Goal: Communication & Community: Participate in discussion

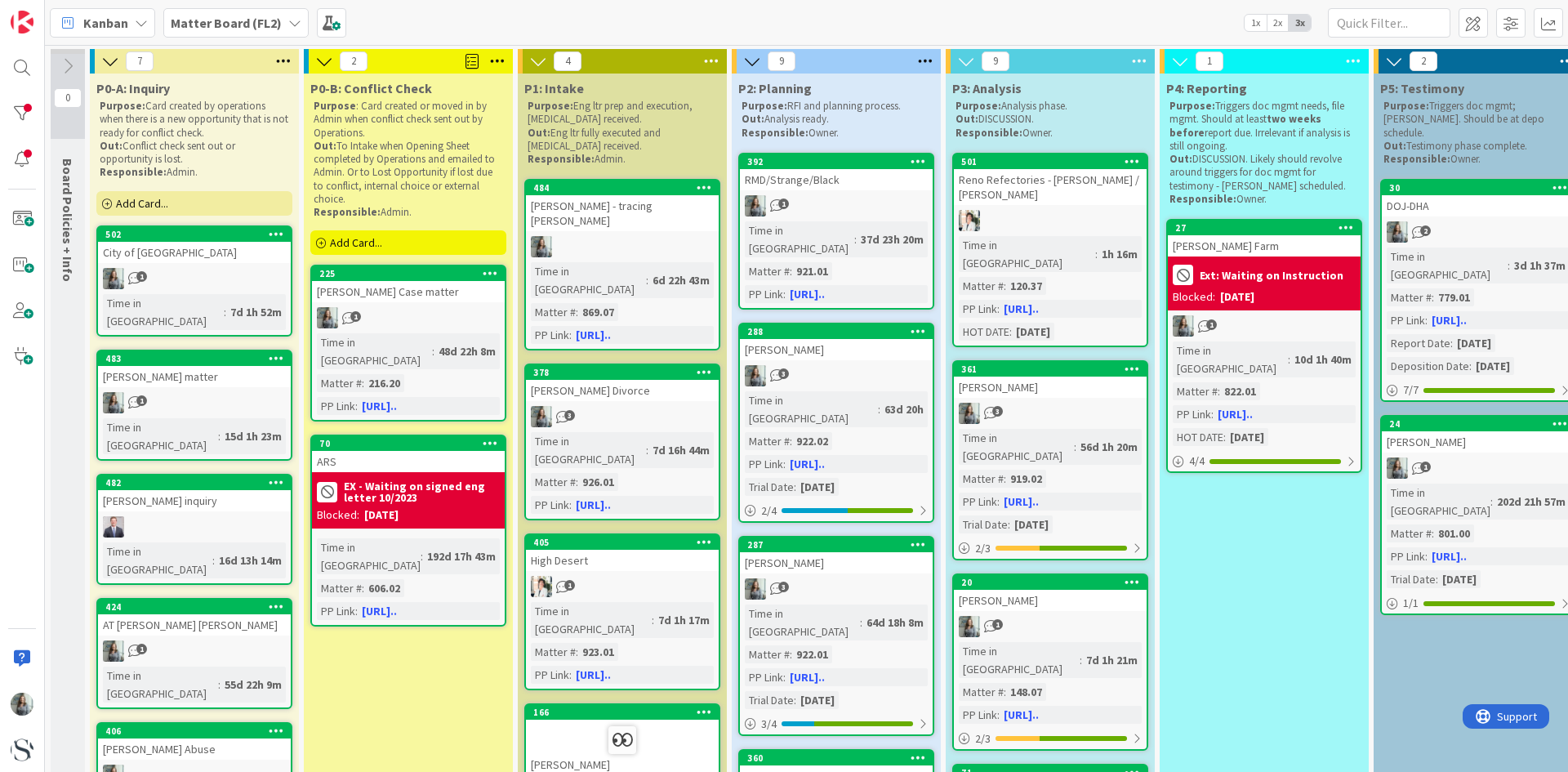
scroll to position [409, 0]
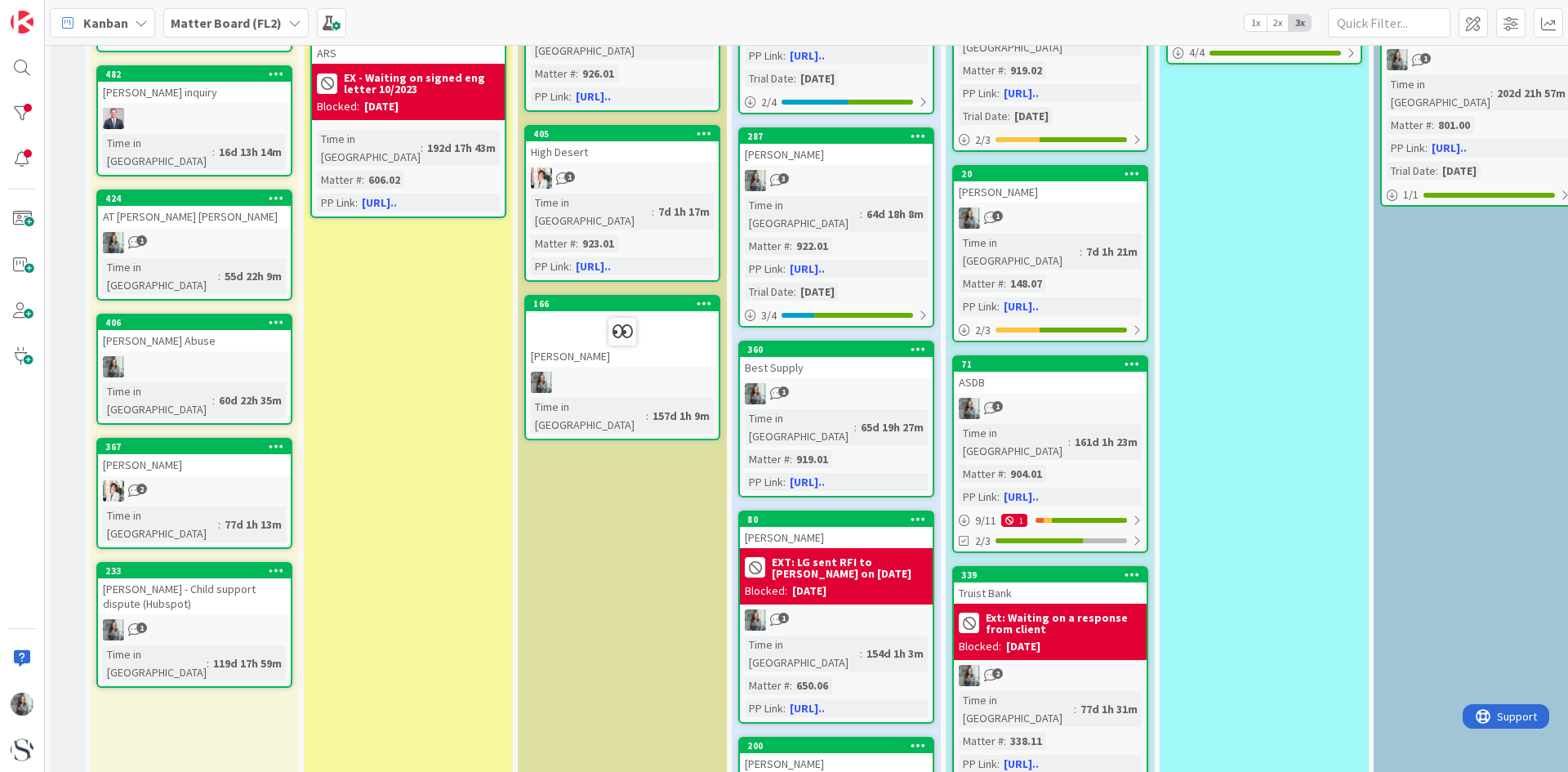
click at [604, 372] on div at bounding box center [622, 382] width 193 height 21
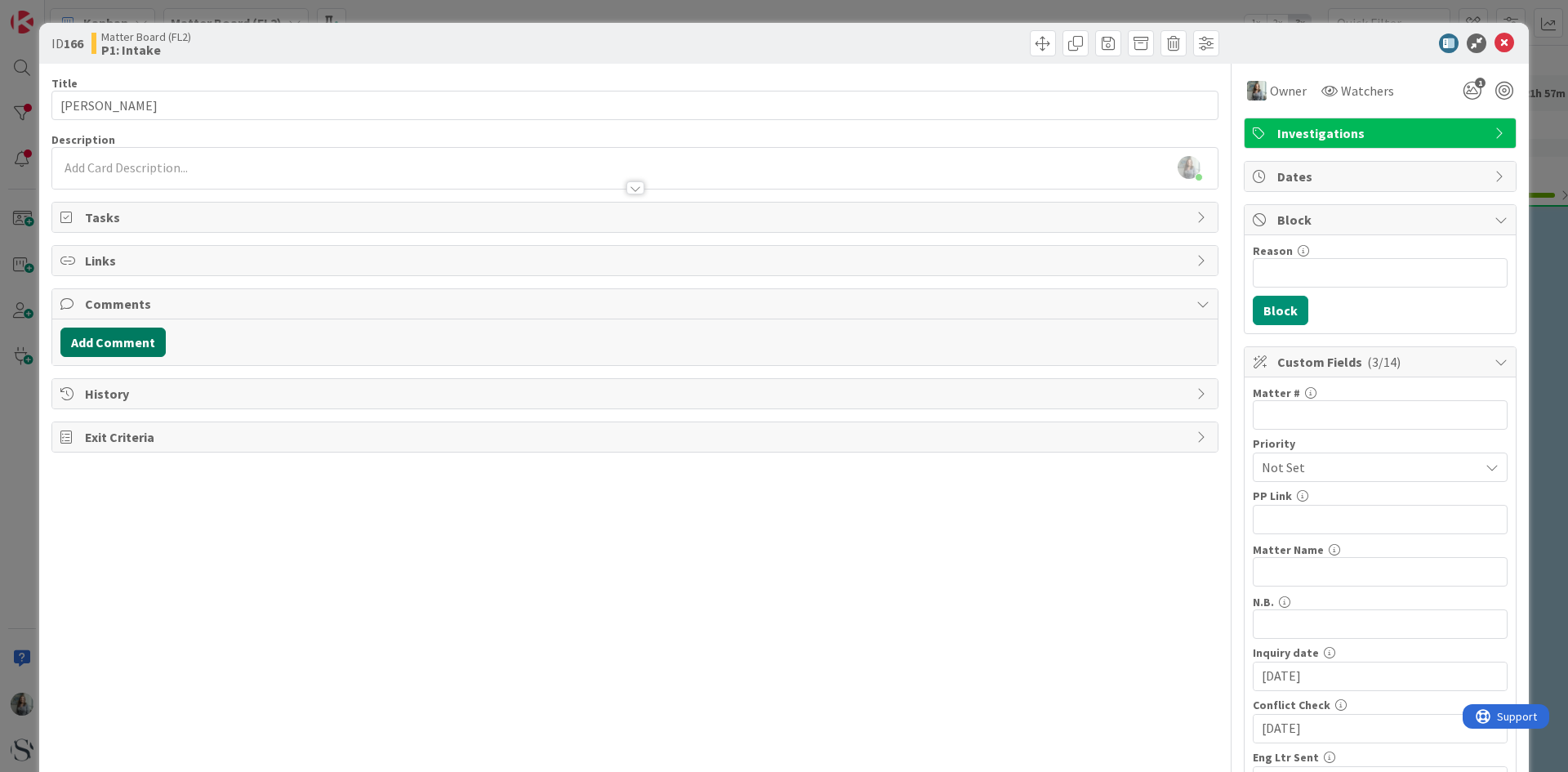
click at [100, 335] on button "Add Comment" at bounding box center [113, 343] width 105 height 30
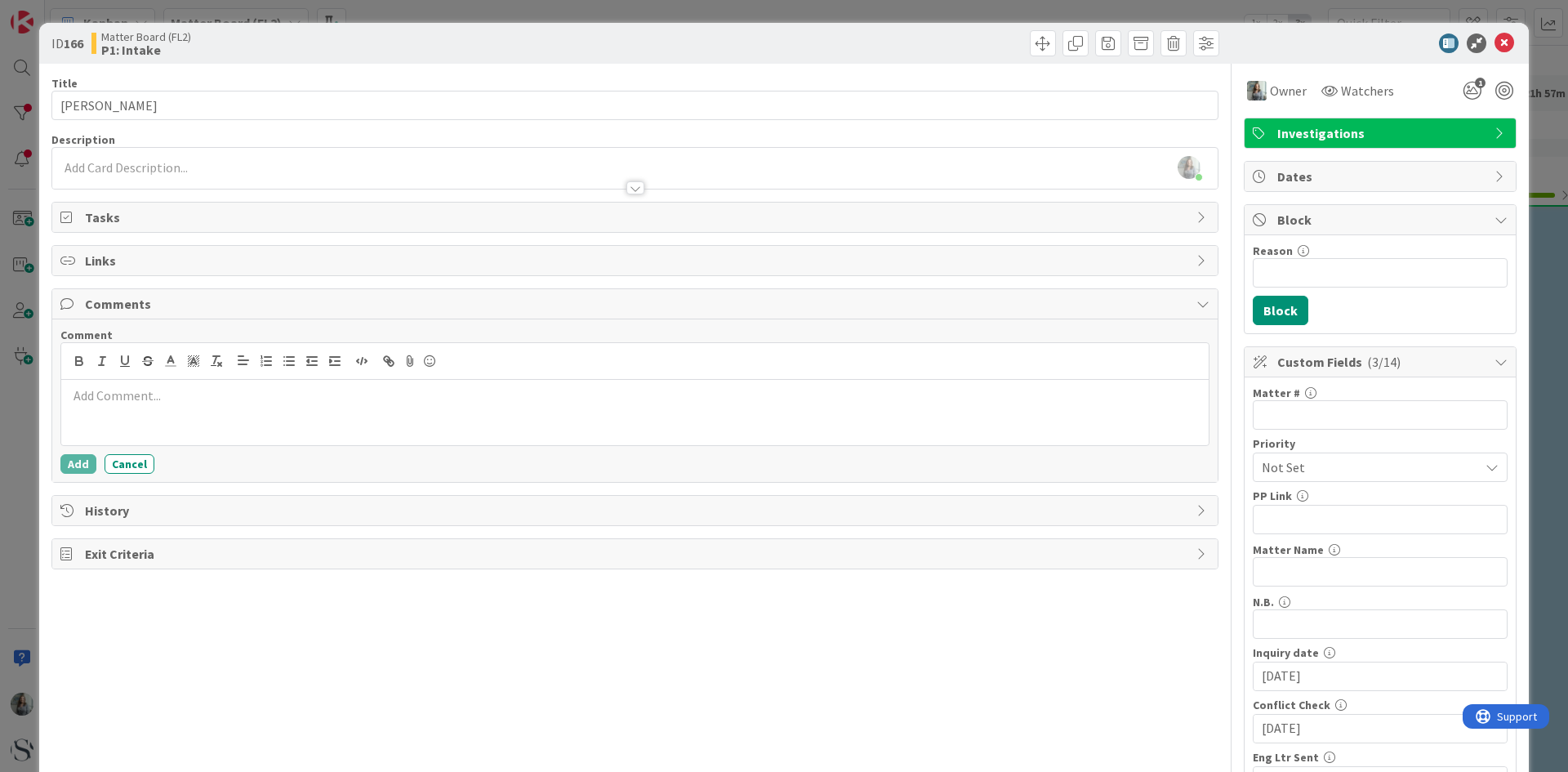
click at [191, 412] on div at bounding box center [635, 413] width 1147 height 65
click at [88, 467] on button "Add" at bounding box center [78, 464] width 36 height 20
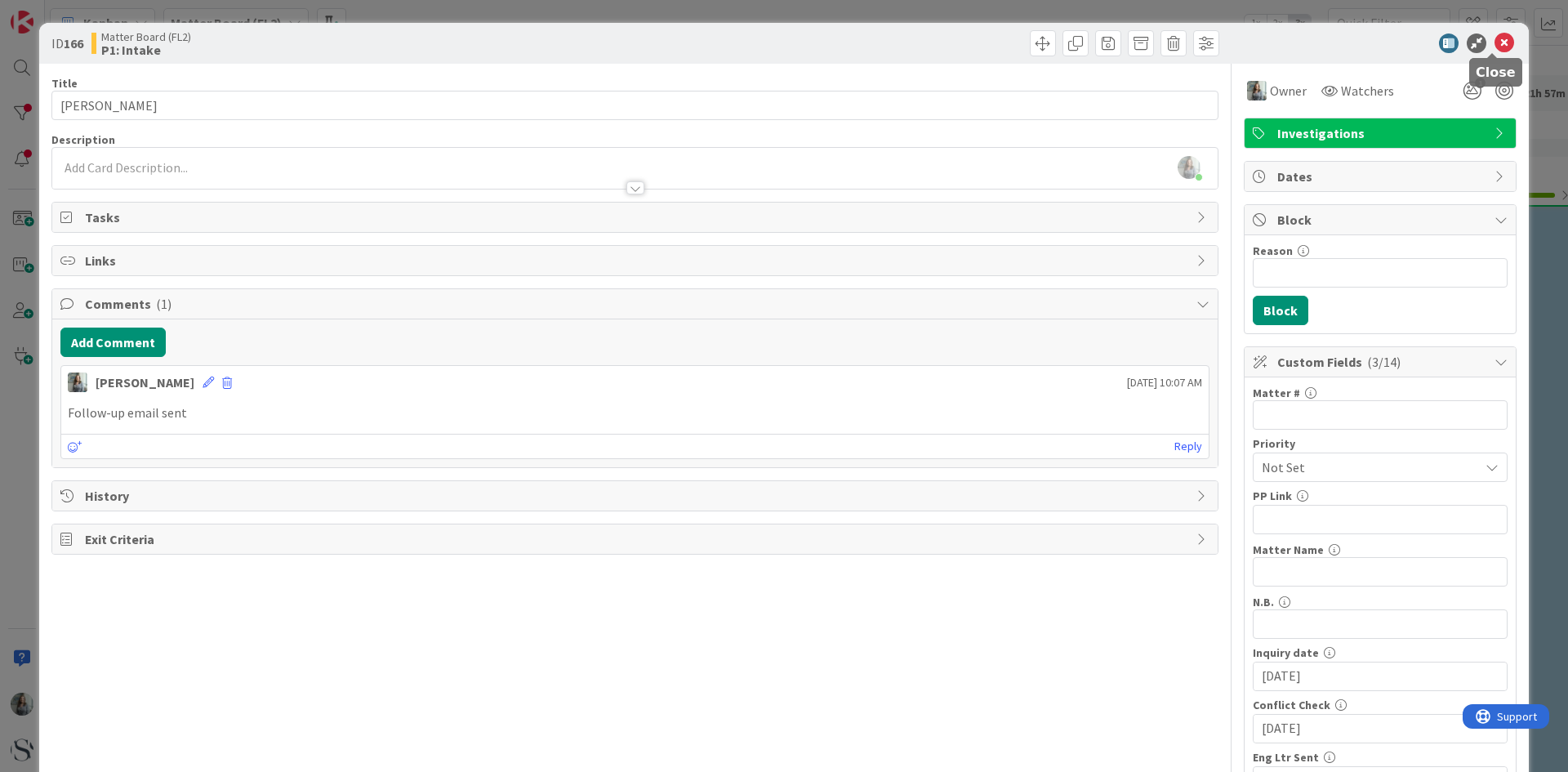
click at [1495, 48] on icon at bounding box center [1504, 43] width 20 height 20
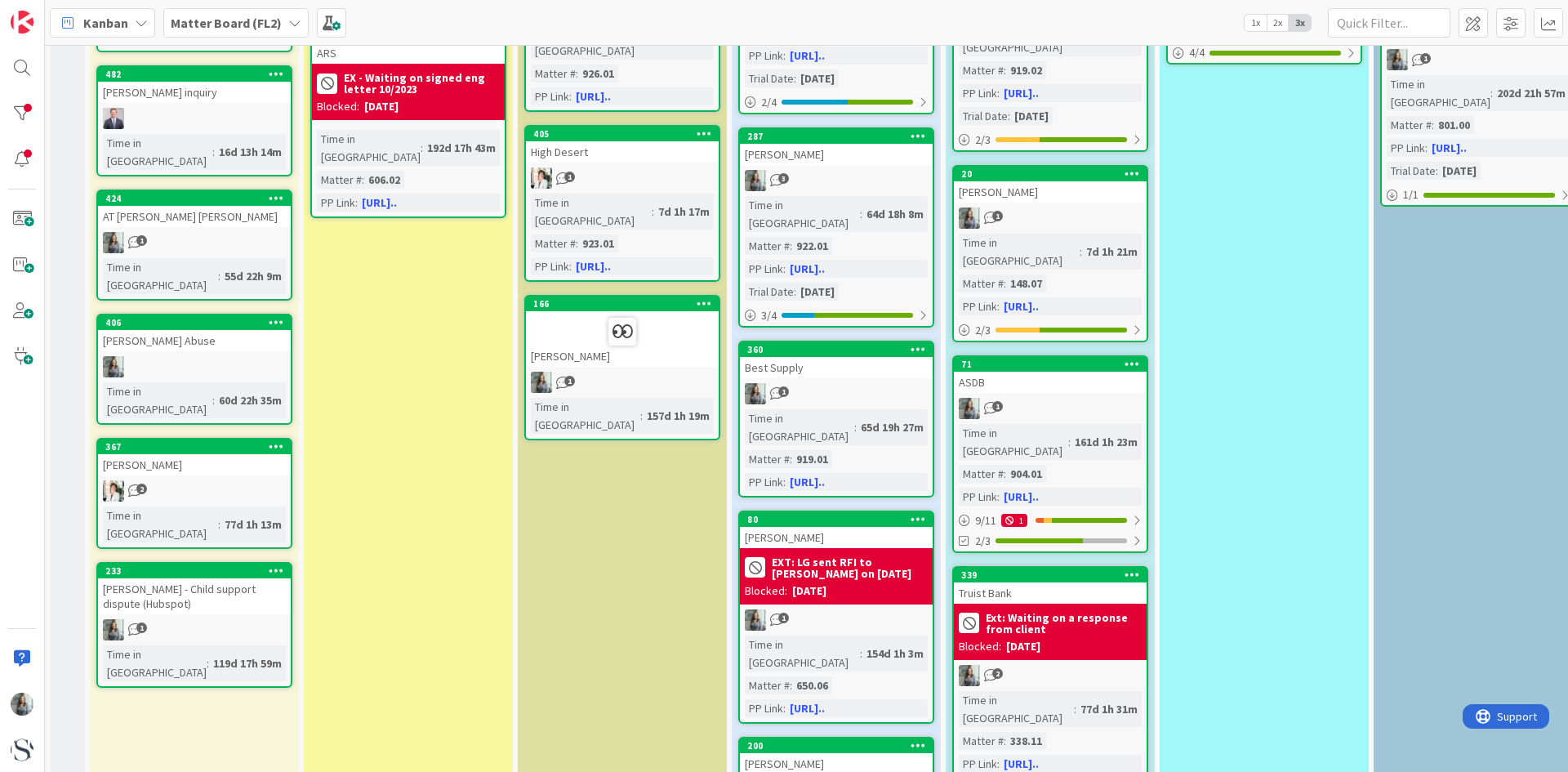
scroll to position [245, 0]
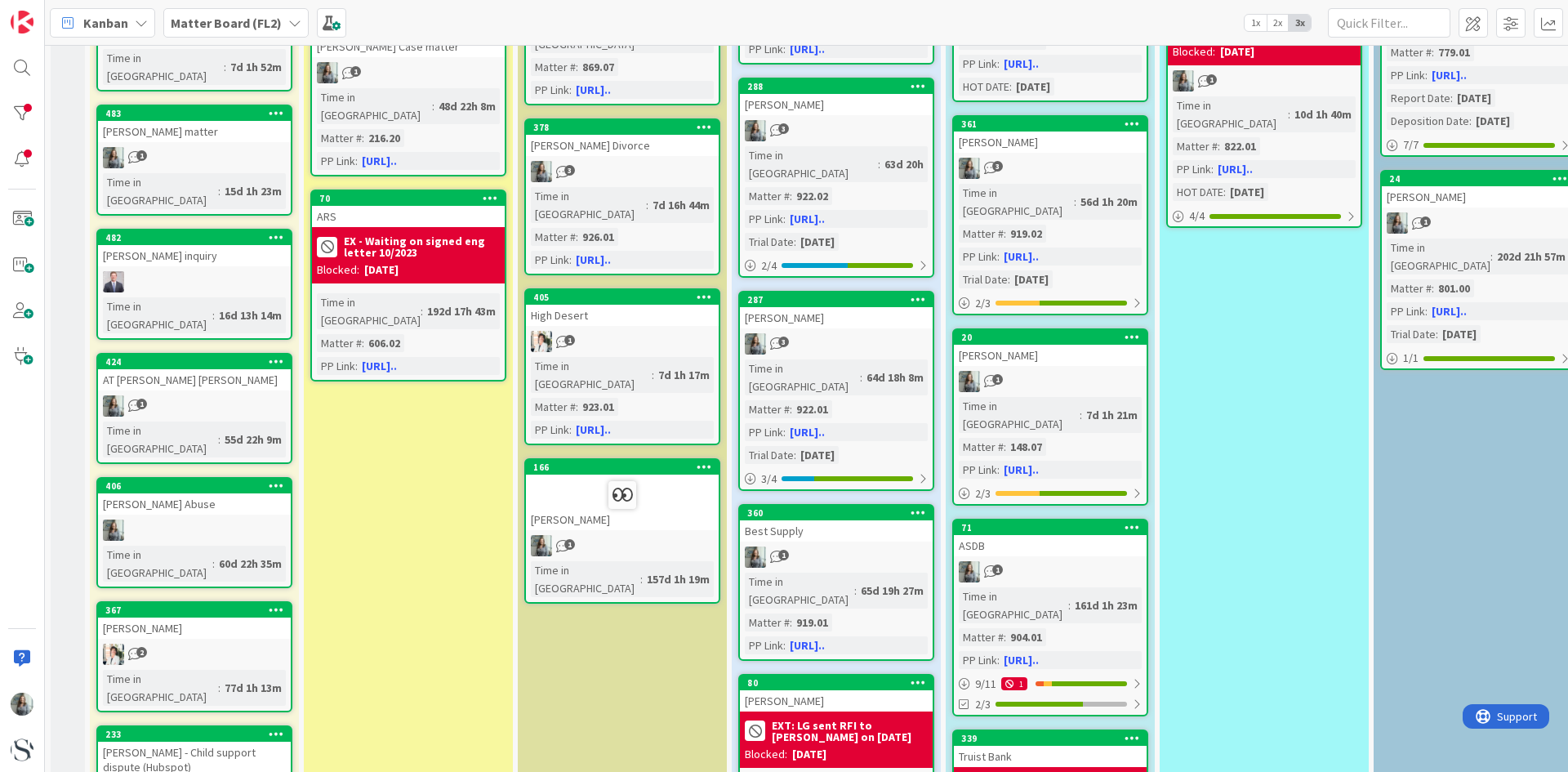
click at [399, 206] on div "ARS" at bounding box center [408, 216] width 193 height 21
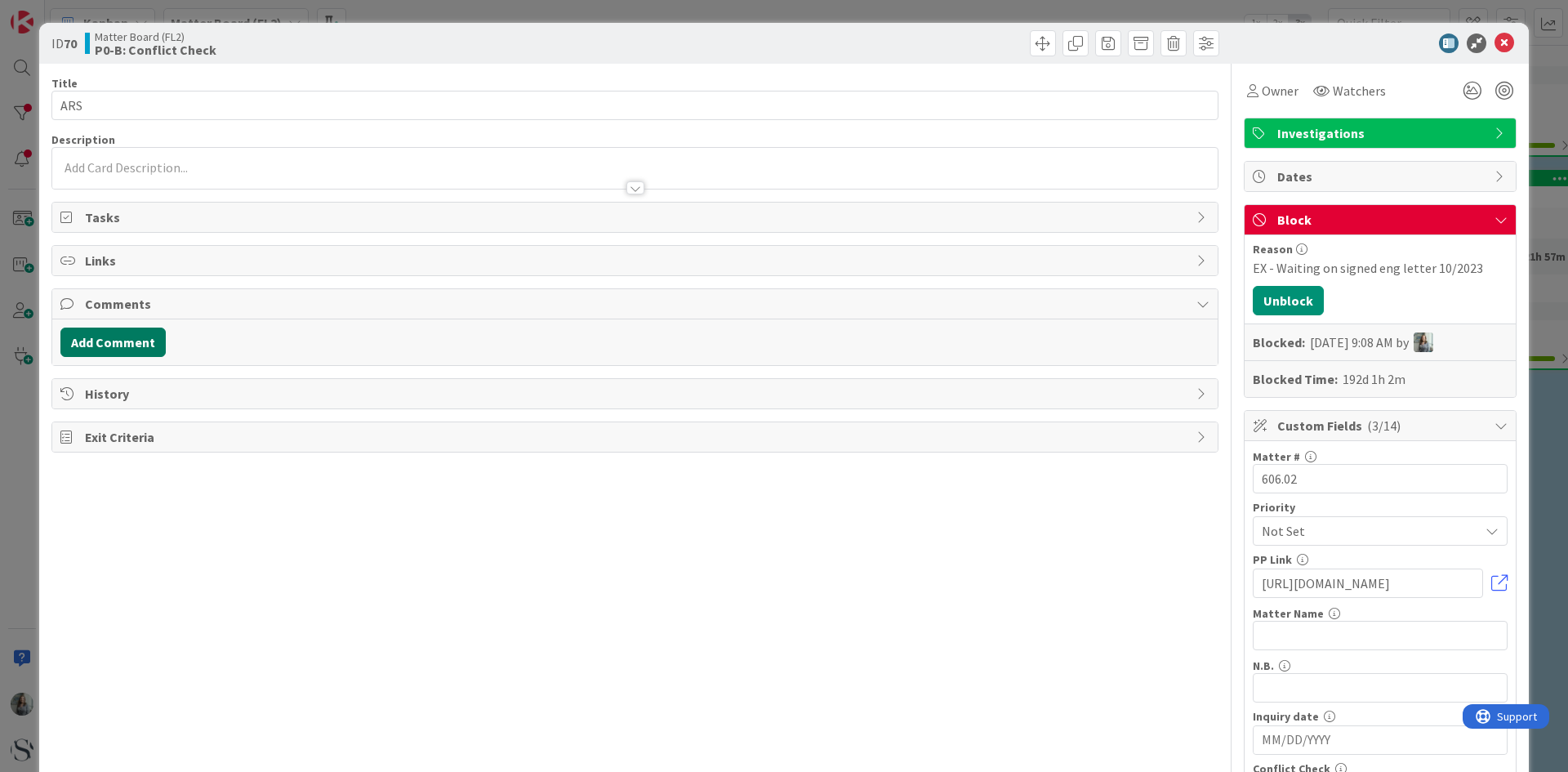
click at [128, 340] on button "Add Comment" at bounding box center [113, 343] width 105 height 30
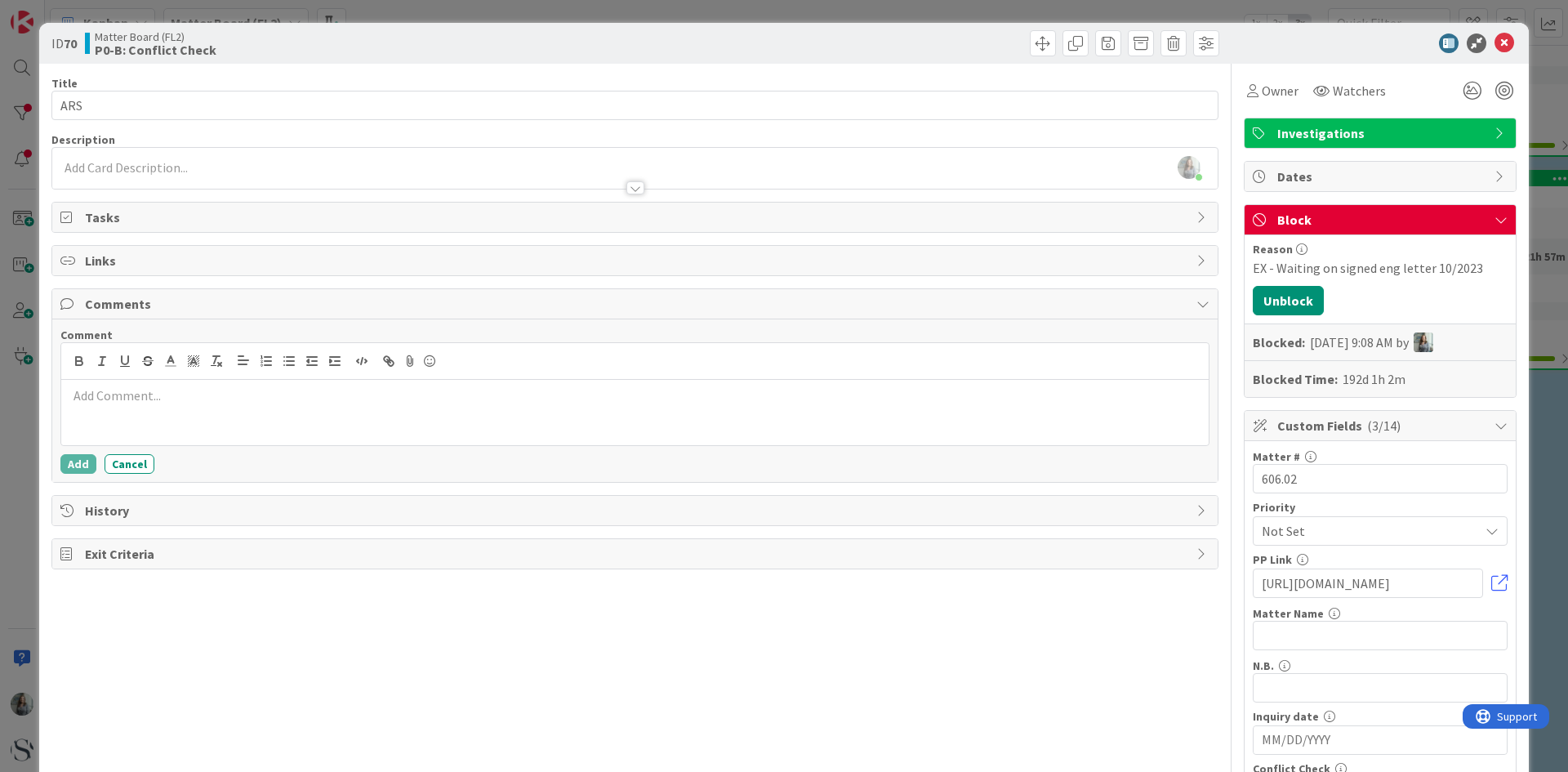
click at [115, 390] on p at bounding box center [635, 396] width 1134 height 19
click at [86, 468] on button "Add" at bounding box center [78, 464] width 36 height 20
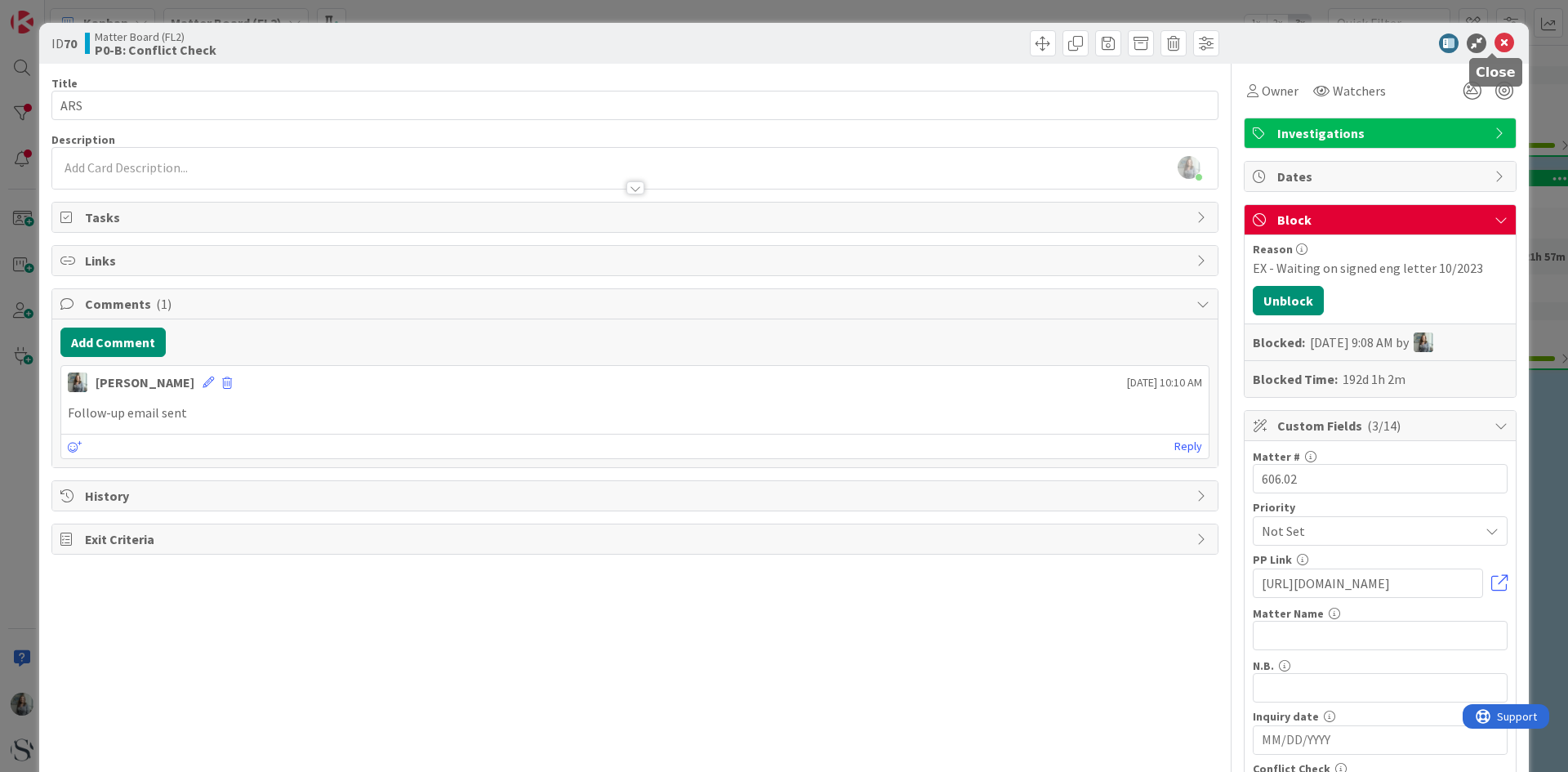
click at [1497, 43] on icon at bounding box center [1504, 43] width 20 height 20
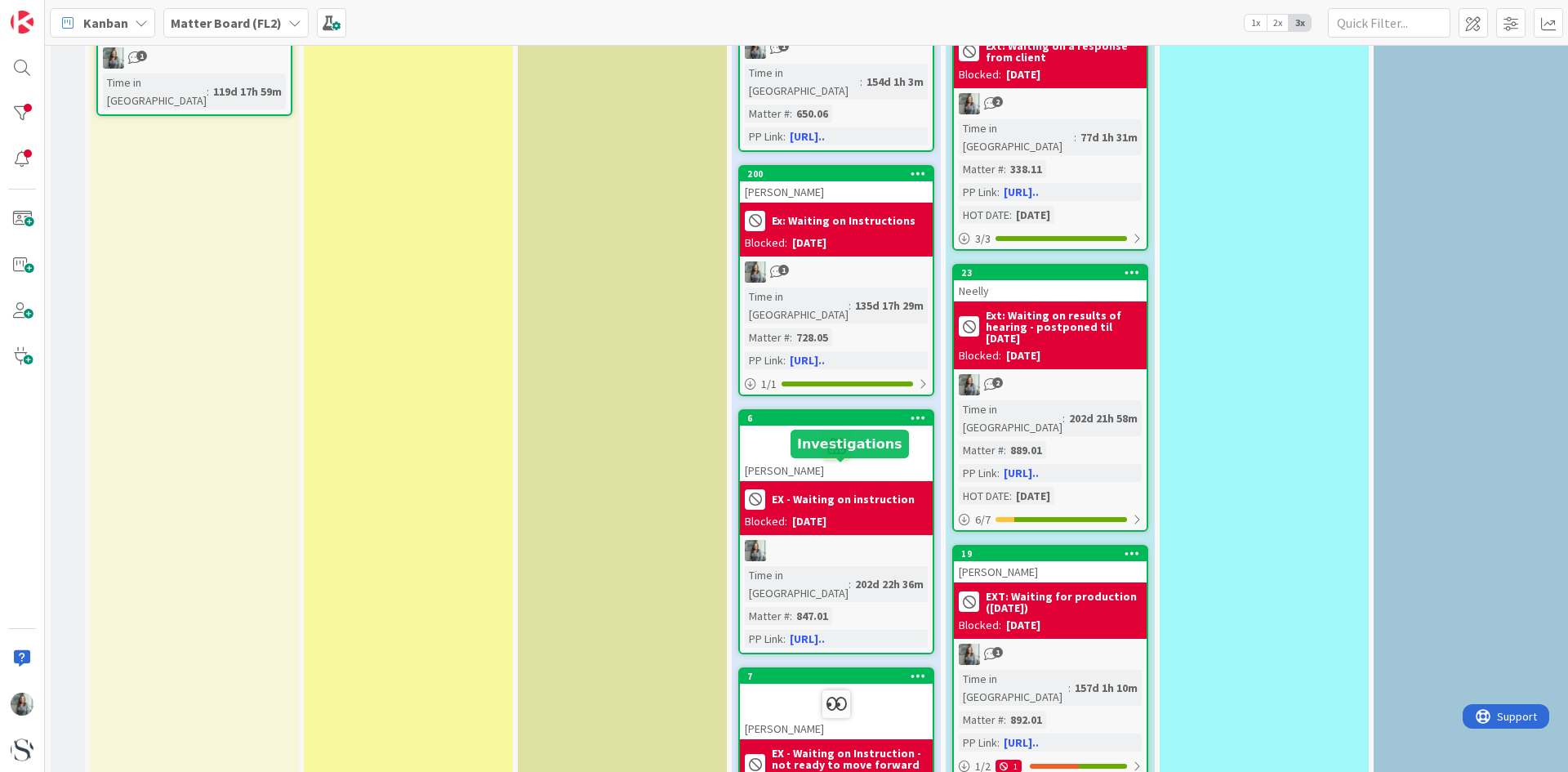
scroll to position [1307, 0]
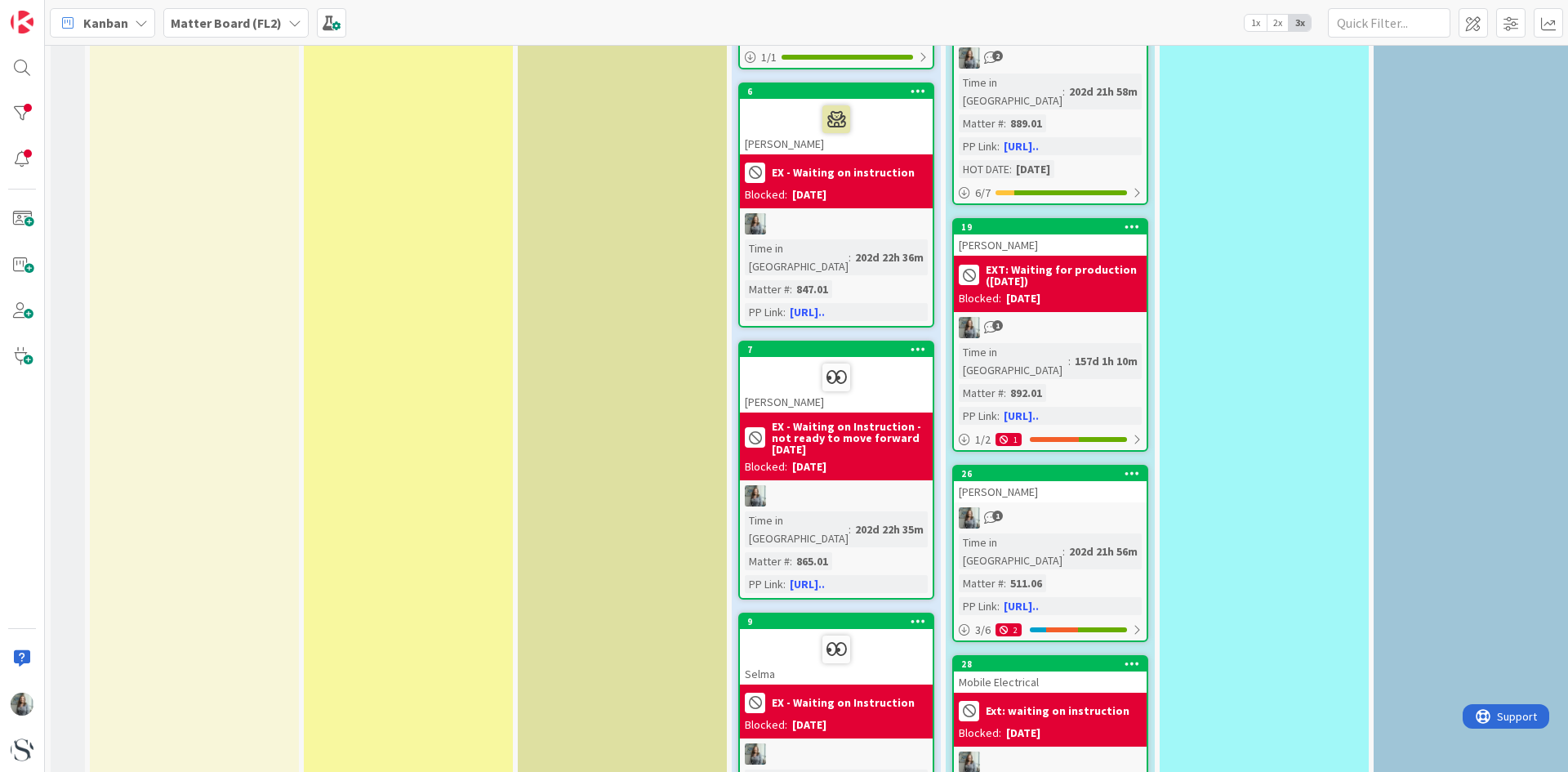
click at [888, 485] on div at bounding box center [836, 495] width 193 height 21
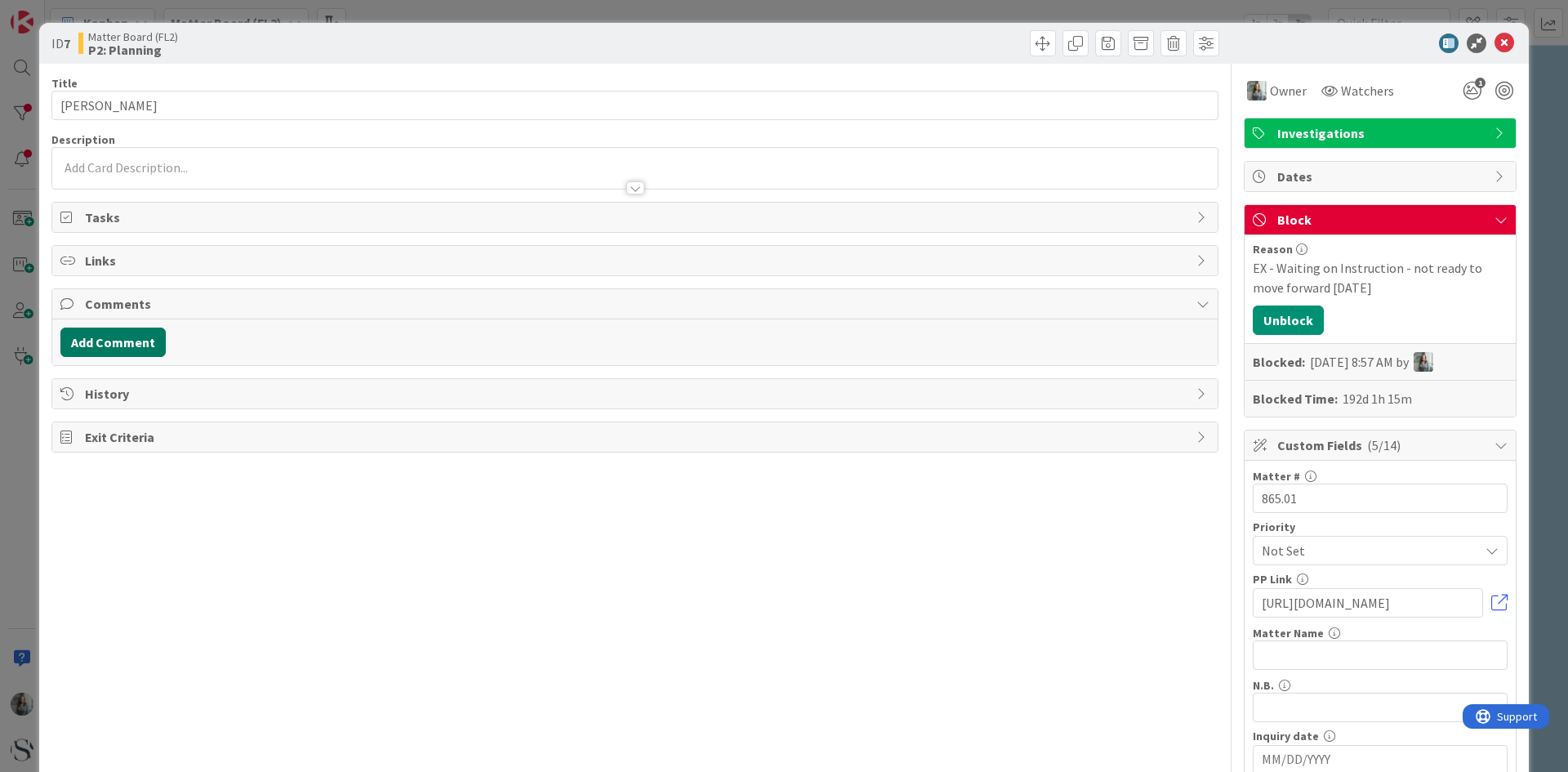
click at [103, 349] on button "Add Comment" at bounding box center [113, 343] width 105 height 30
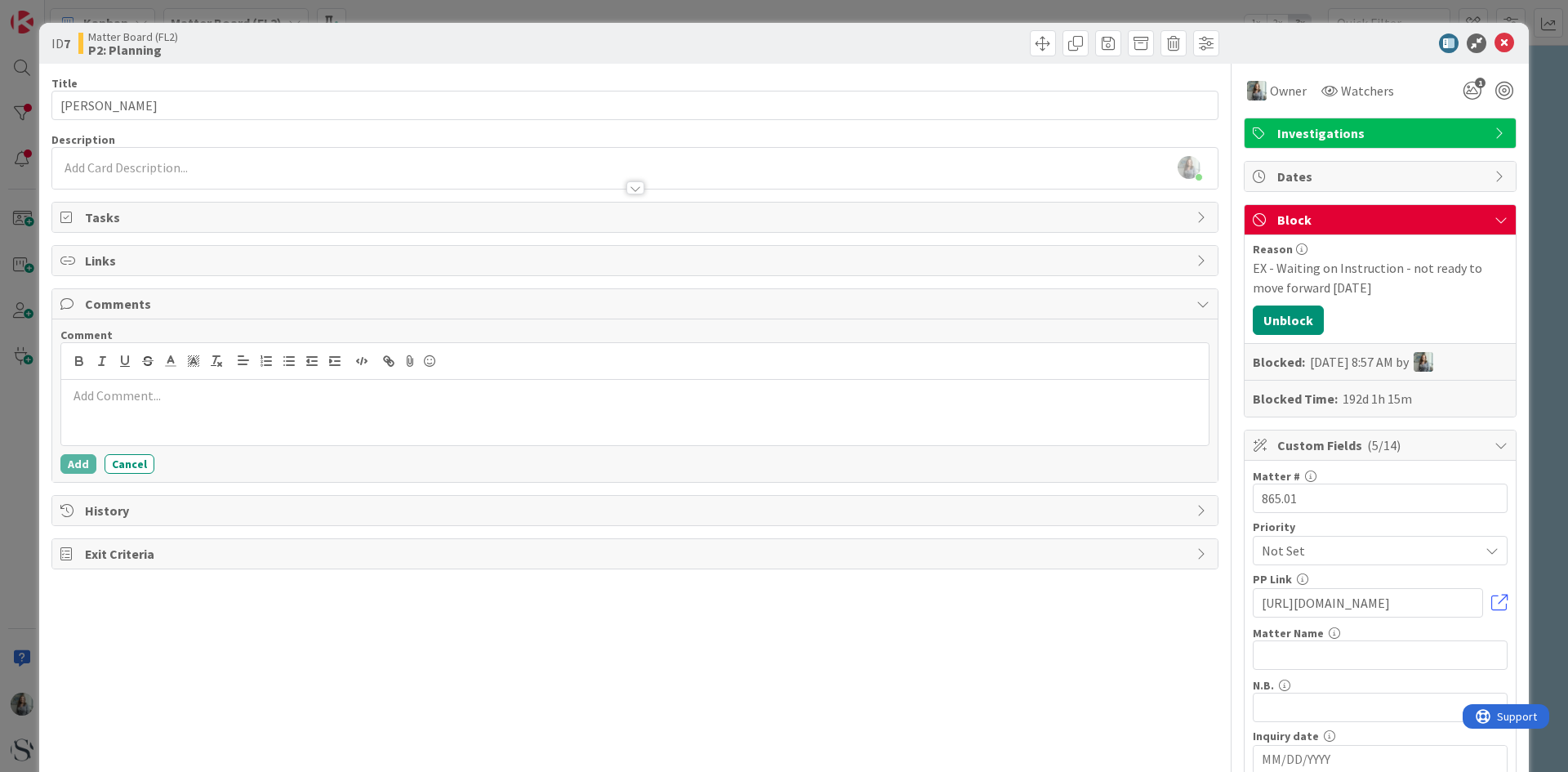
click at [150, 402] on p at bounding box center [635, 396] width 1134 height 19
click at [83, 464] on button "Add" at bounding box center [78, 464] width 36 height 20
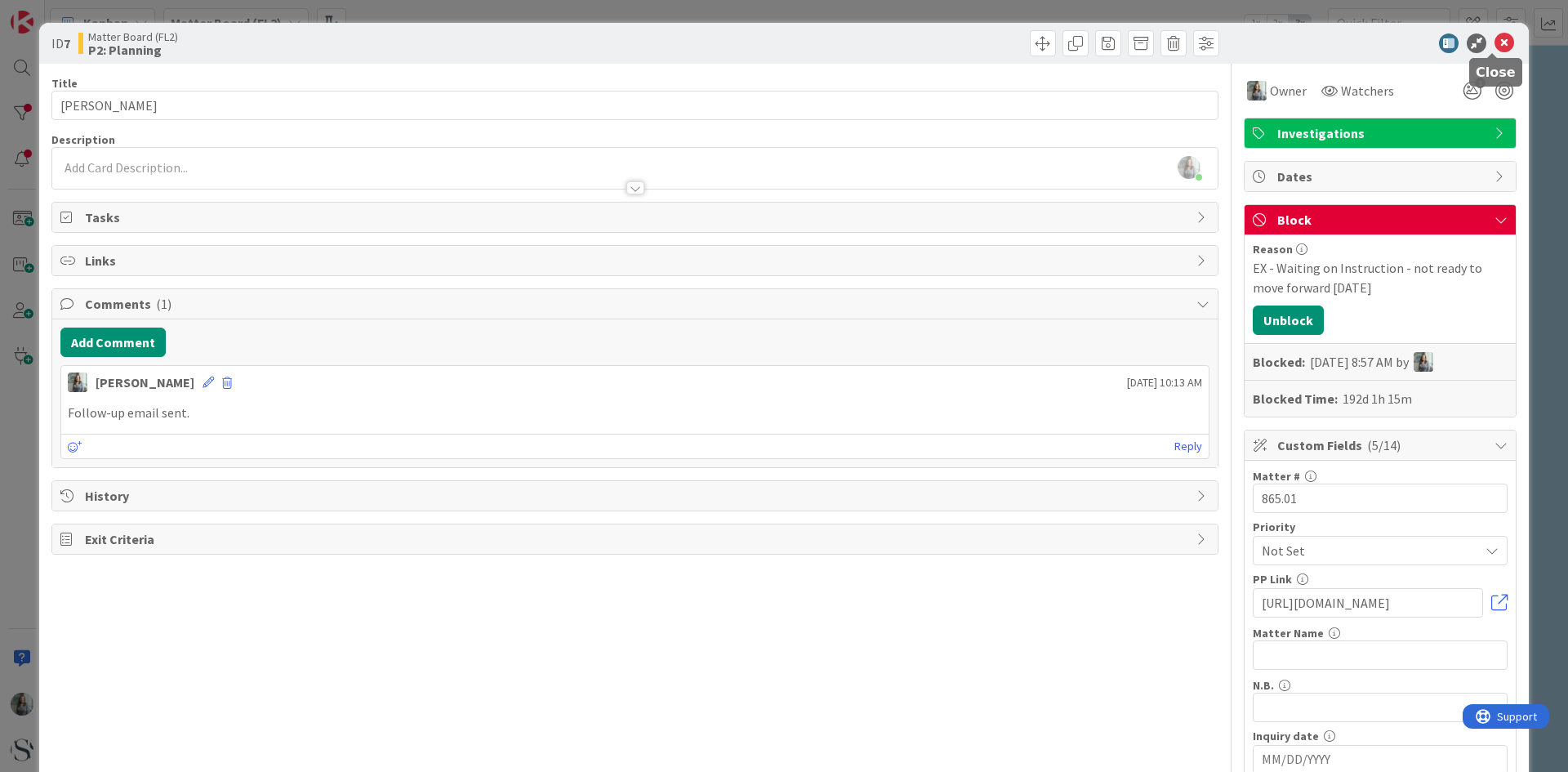
click at [1494, 45] on icon at bounding box center [1504, 43] width 20 height 20
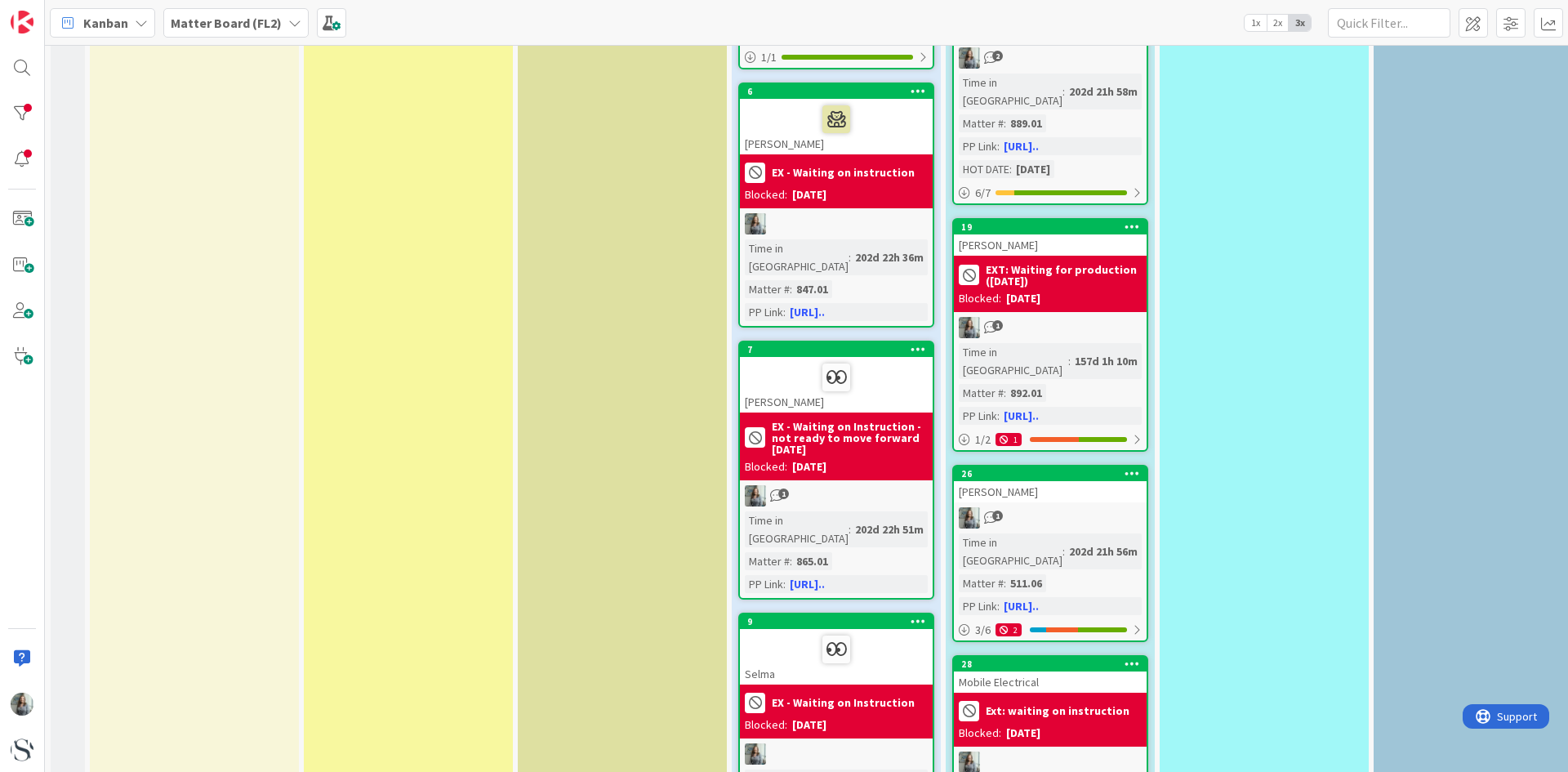
click at [867, 632] on div at bounding box center [836, 649] width 182 height 34
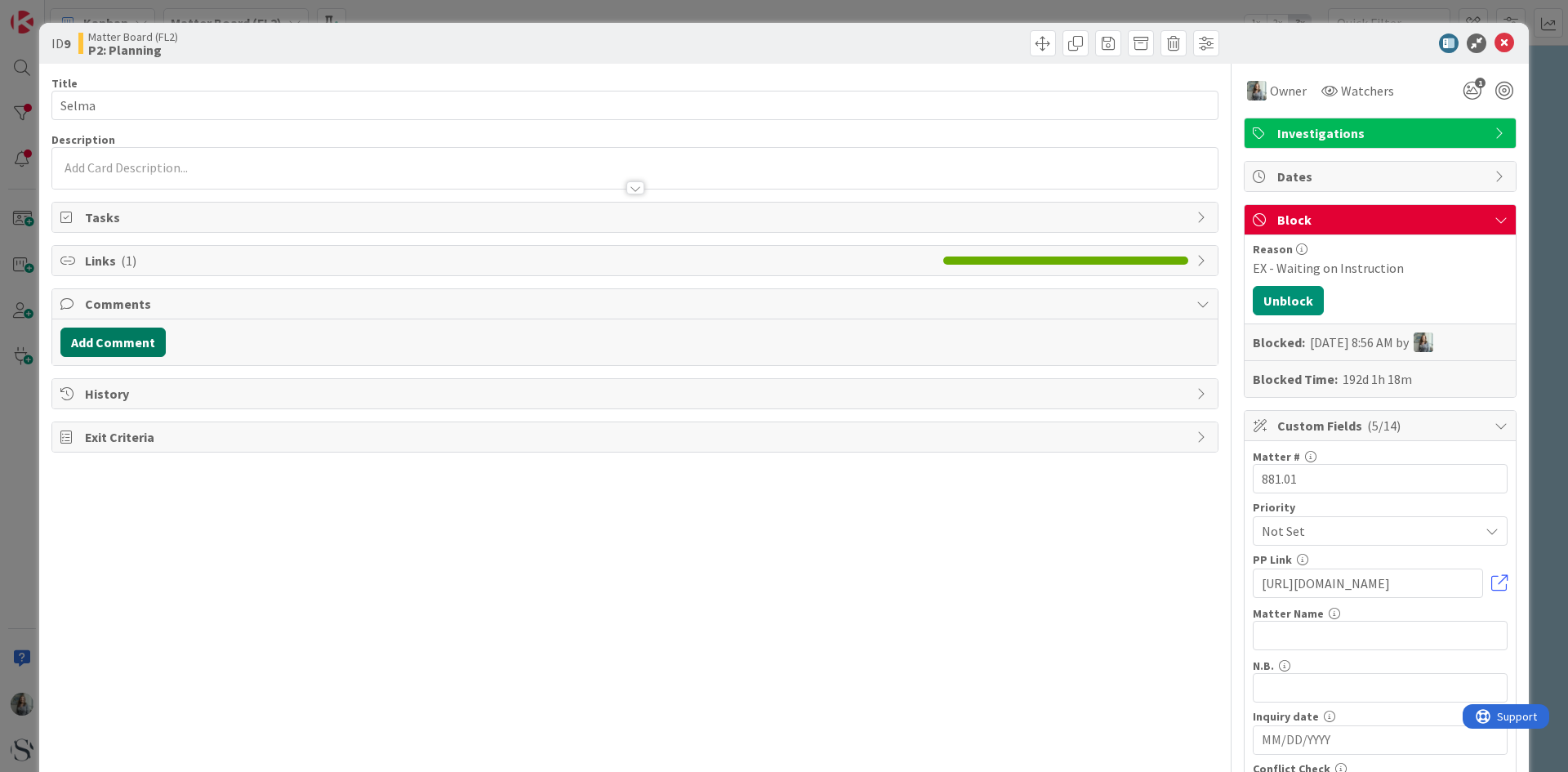
click at [113, 347] on button "Add Comment" at bounding box center [113, 343] width 105 height 30
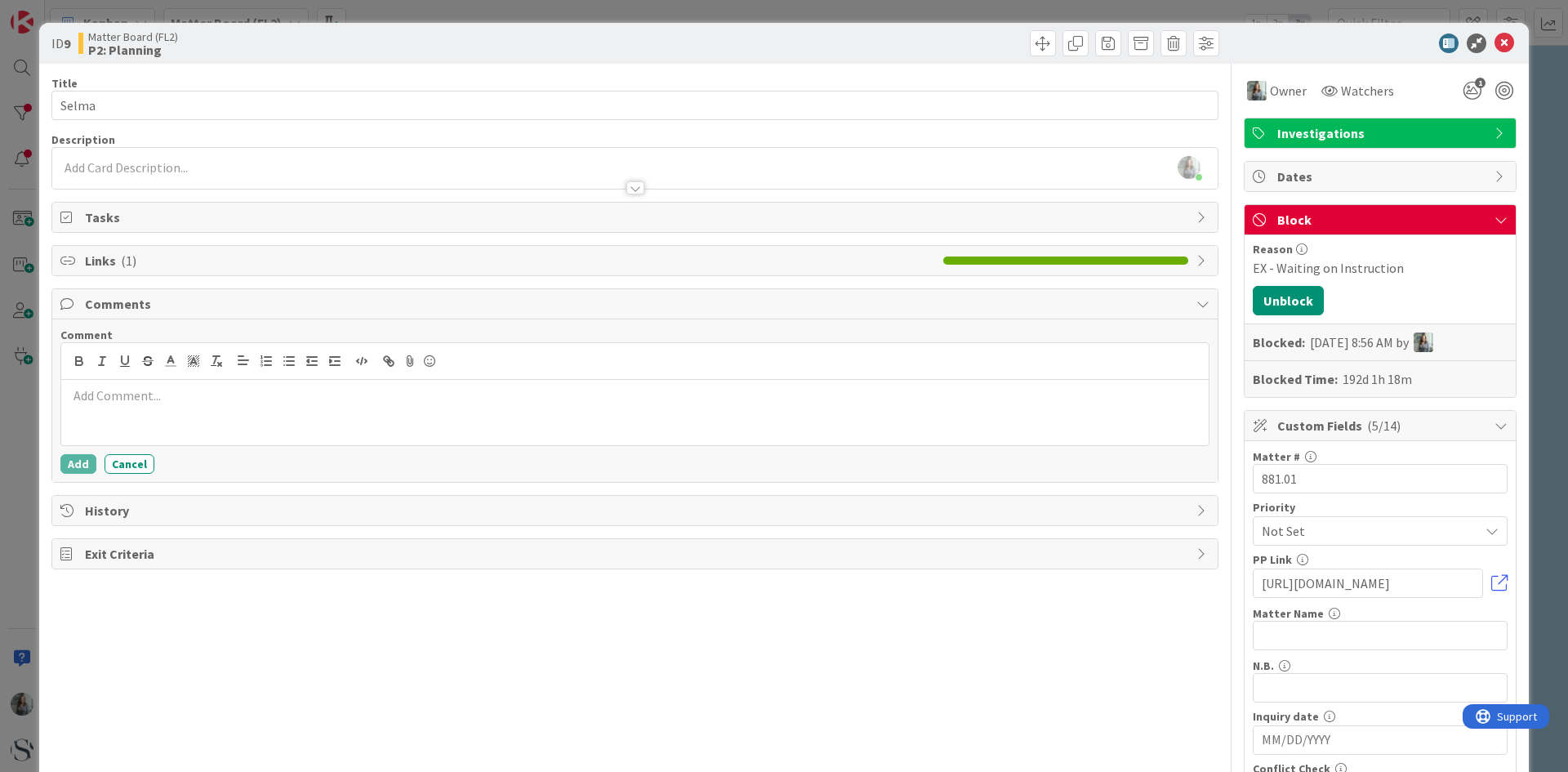
click at [185, 388] on p at bounding box center [635, 396] width 1134 height 19
click at [77, 467] on button "Add" at bounding box center [78, 464] width 36 height 20
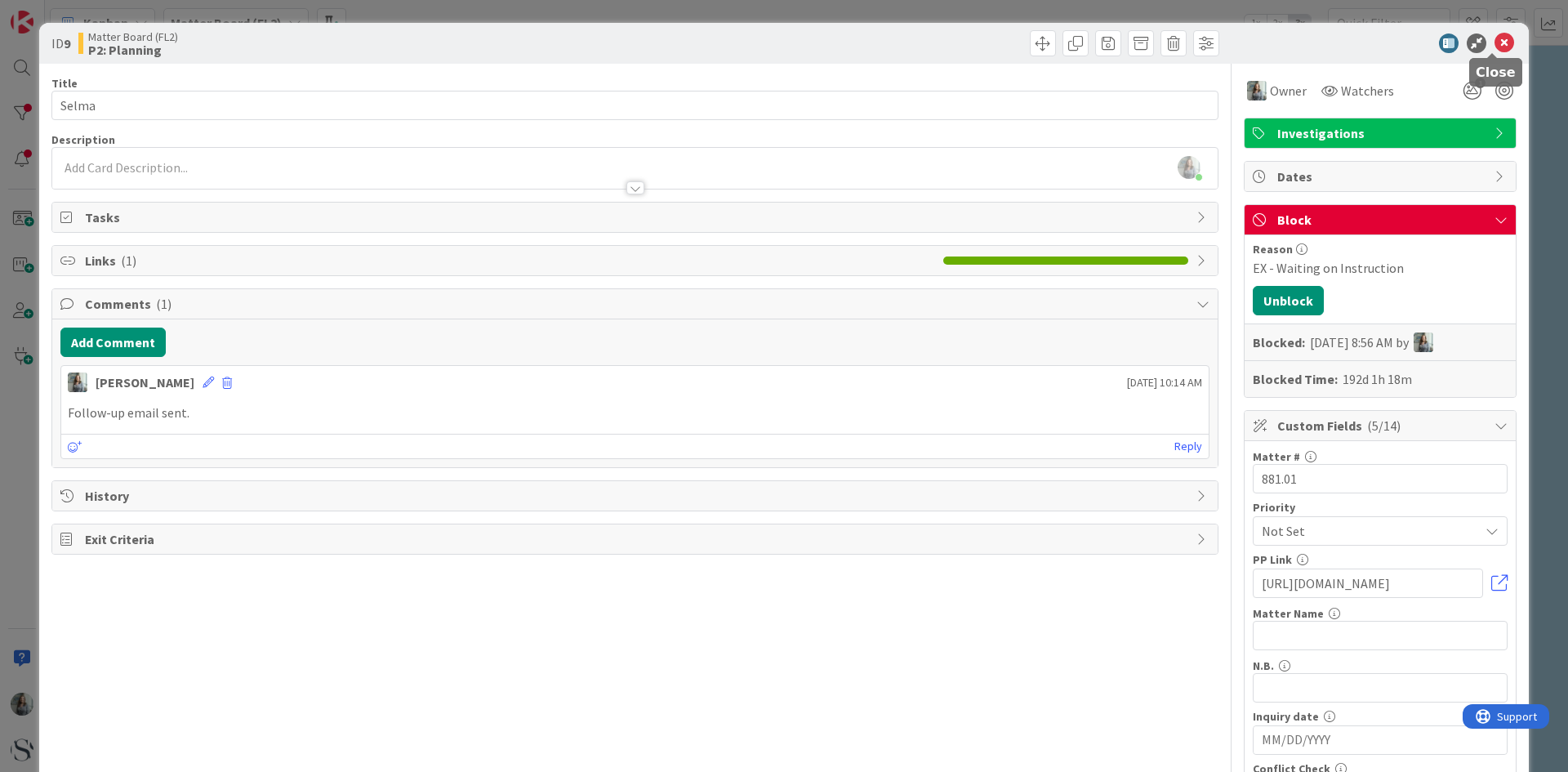
click at [1494, 42] on icon at bounding box center [1504, 43] width 20 height 20
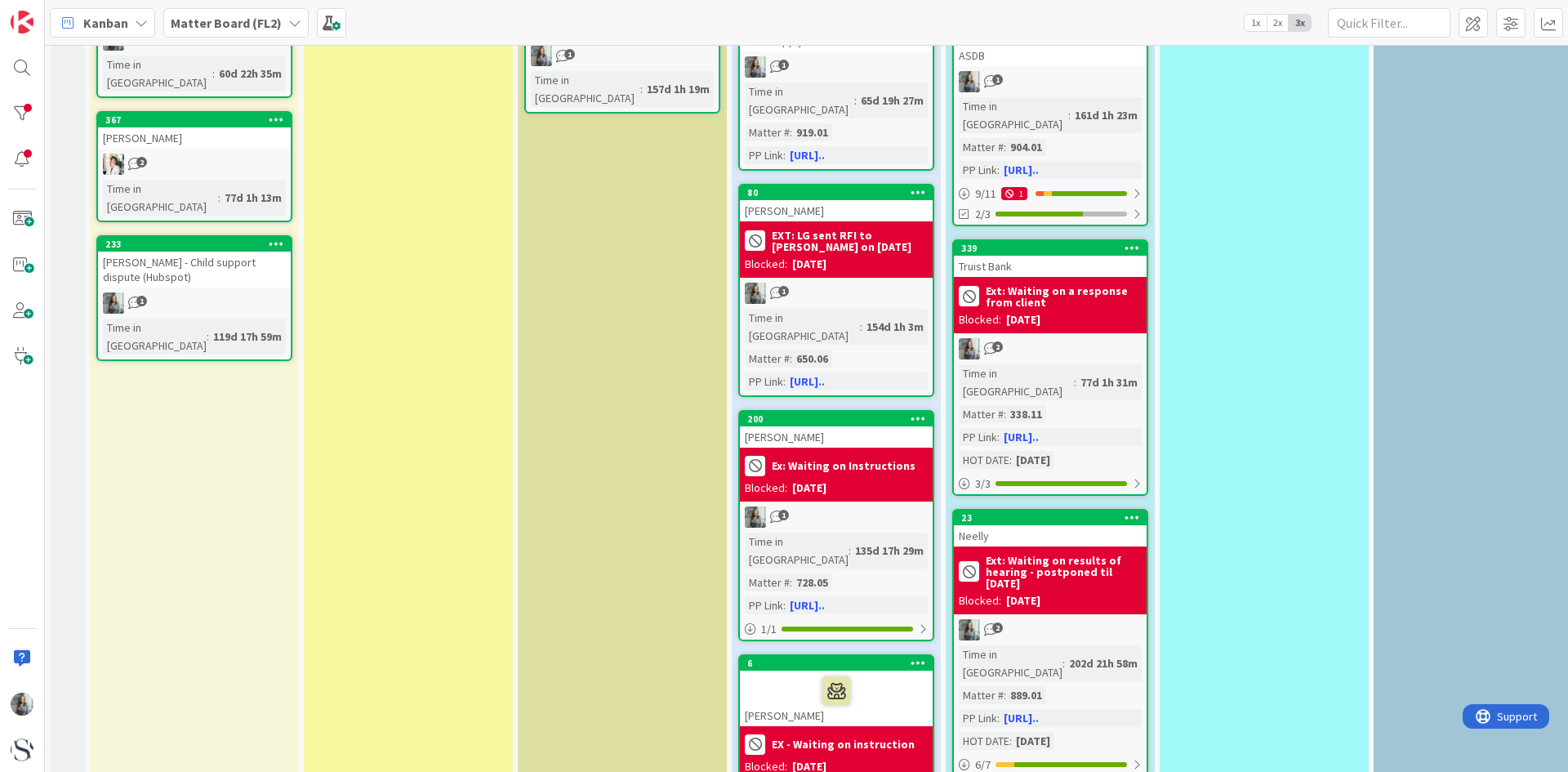
scroll to position [654, 0]
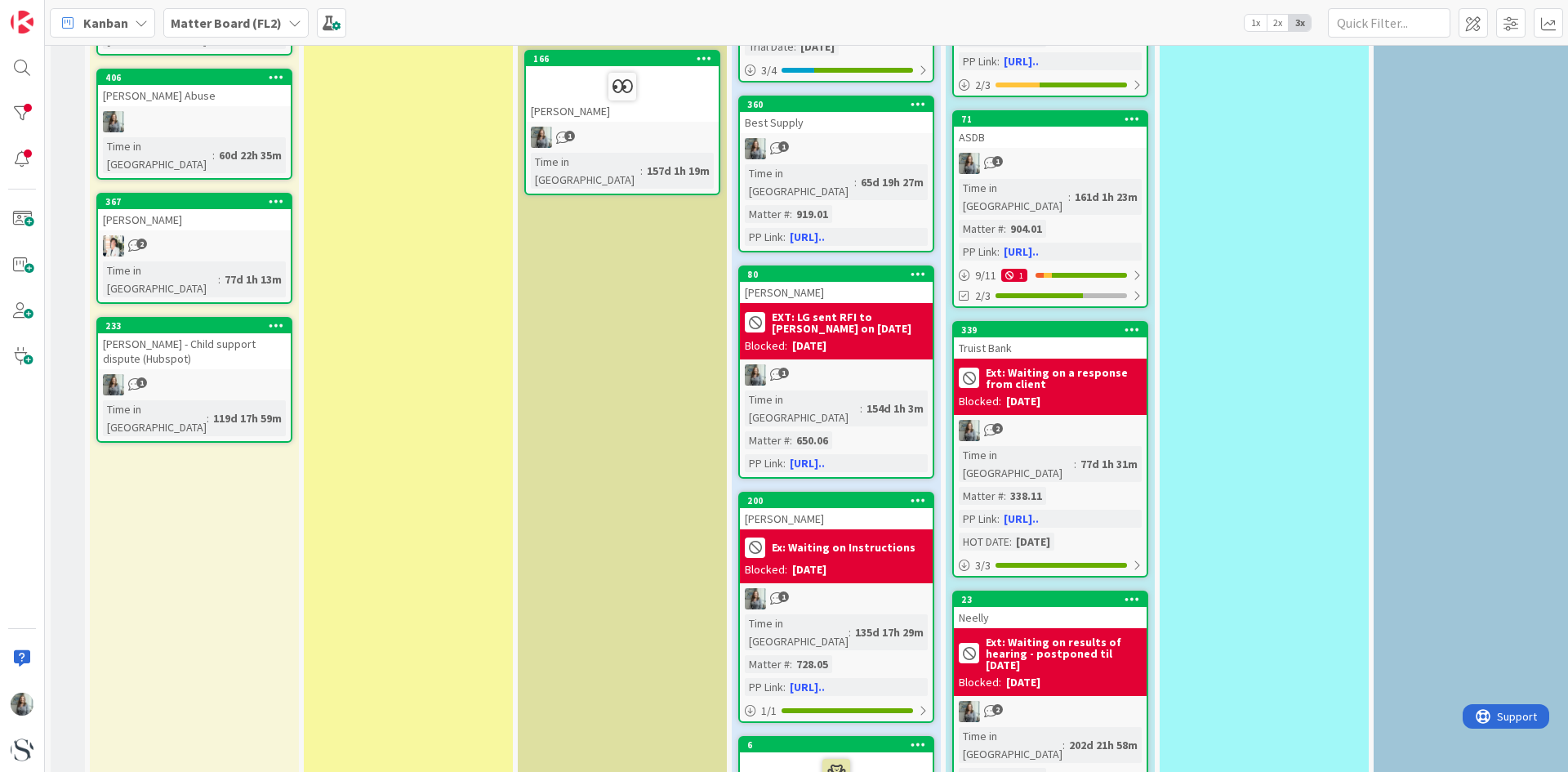
click at [844, 364] on div "1" at bounding box center [836, 374] width 193 height 21
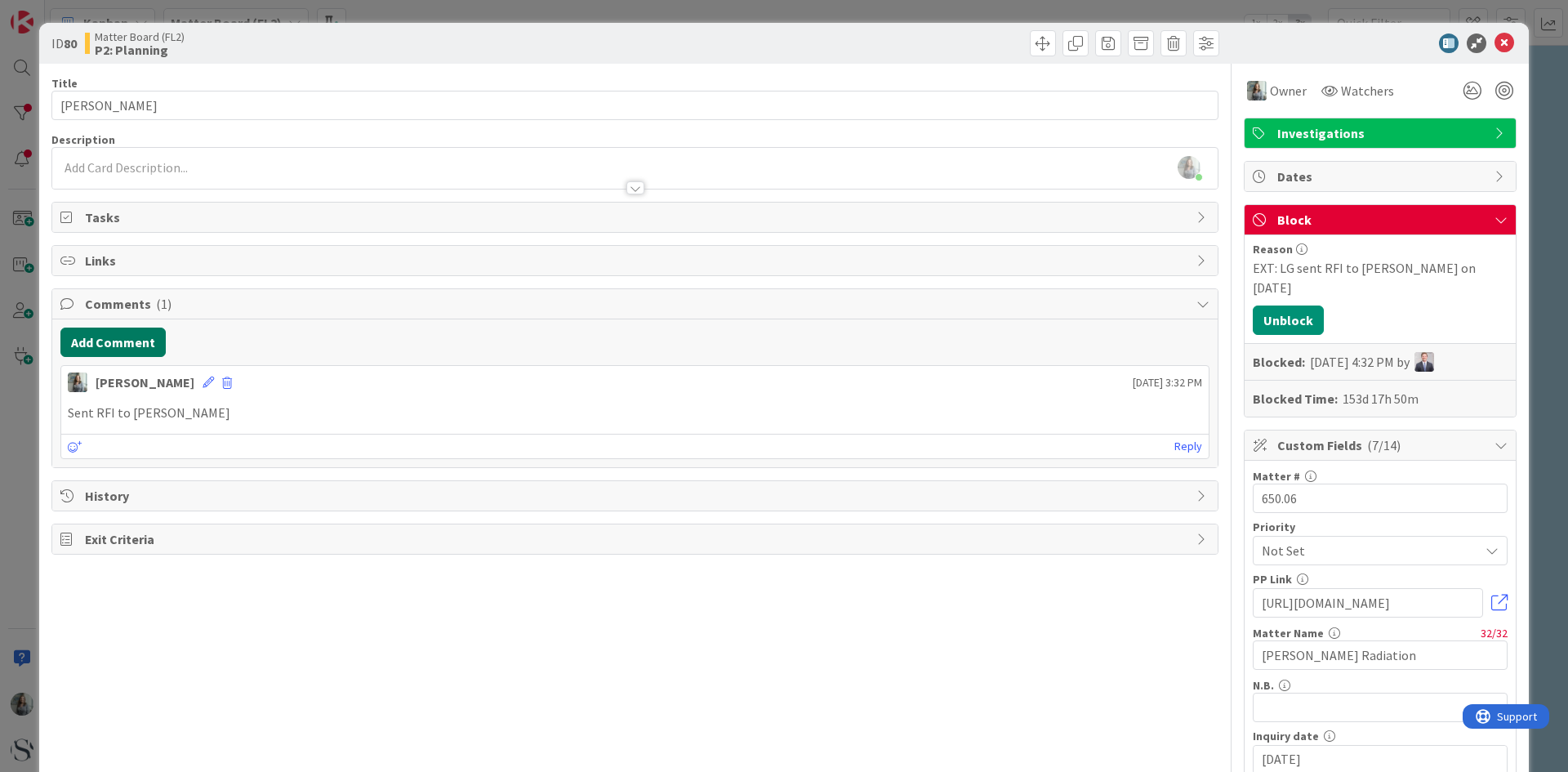
click at [122, 337] on button "Add Comment" at bounding box center [113, 343] width 105 height 30
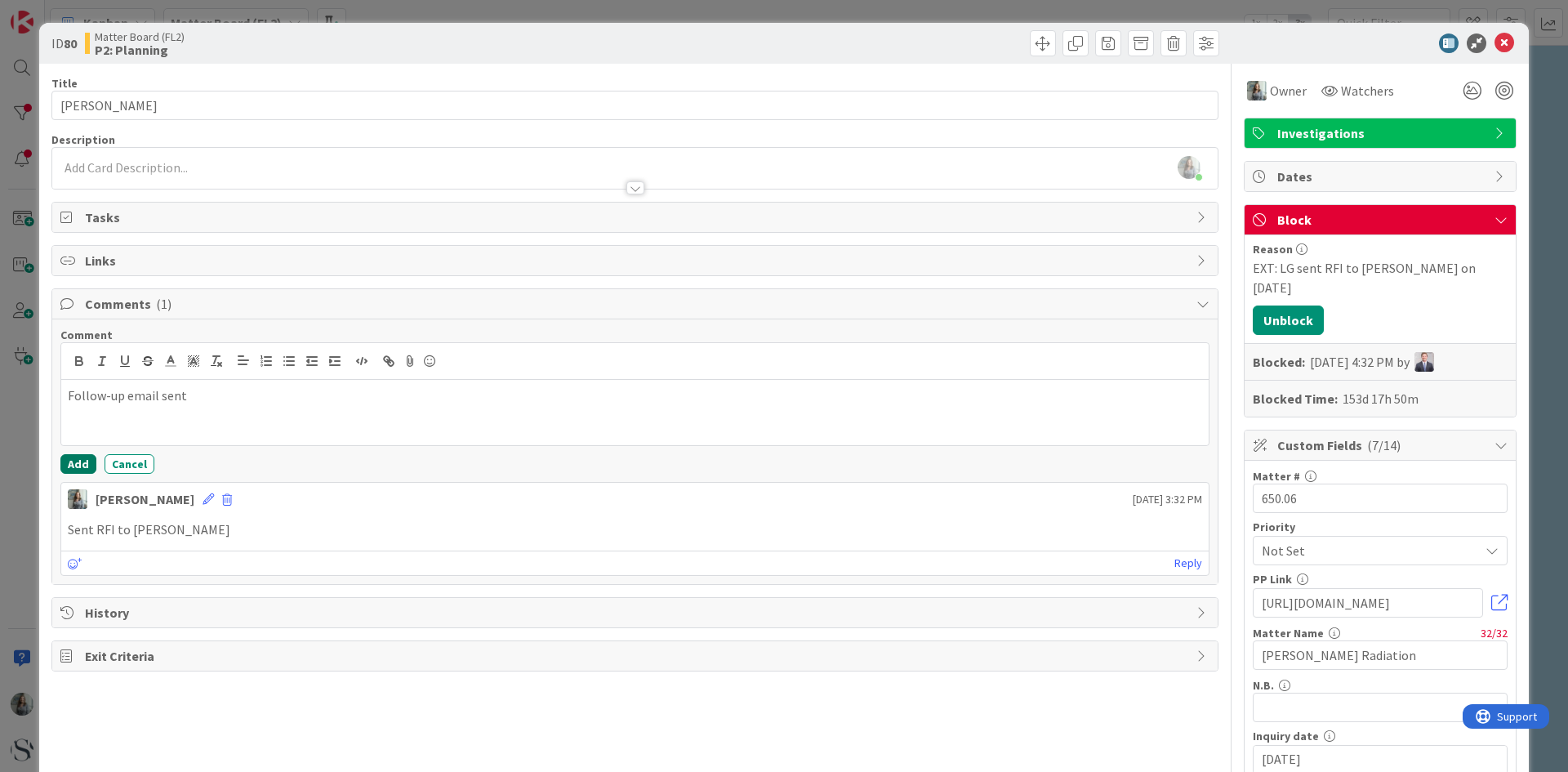
click at [70, 458] on button "Add" at bounding box center [78, 464] width 36 height 20
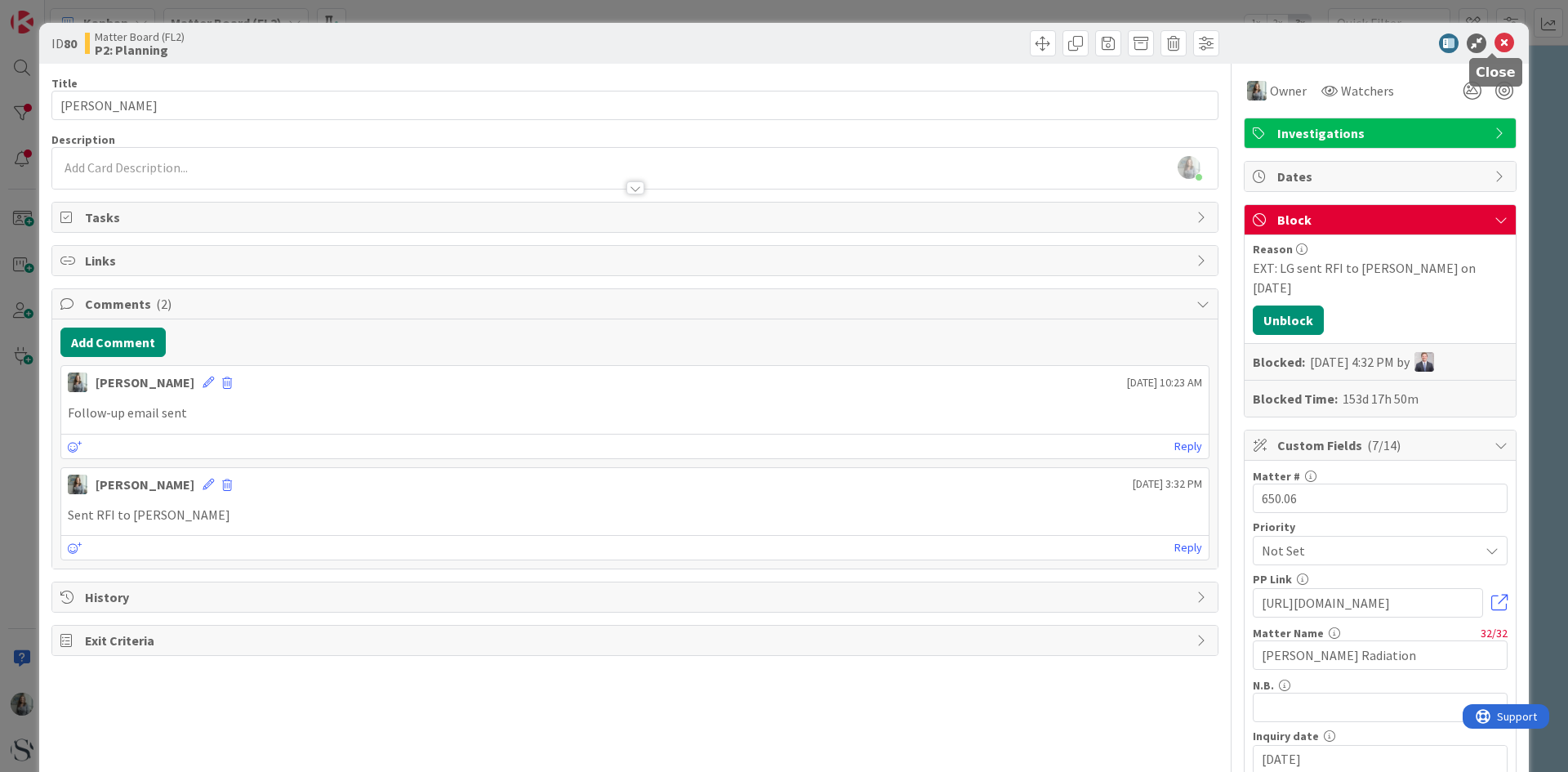
click at [1494, 43] on icon at bounding box center [1504, 43] width 20 height 20
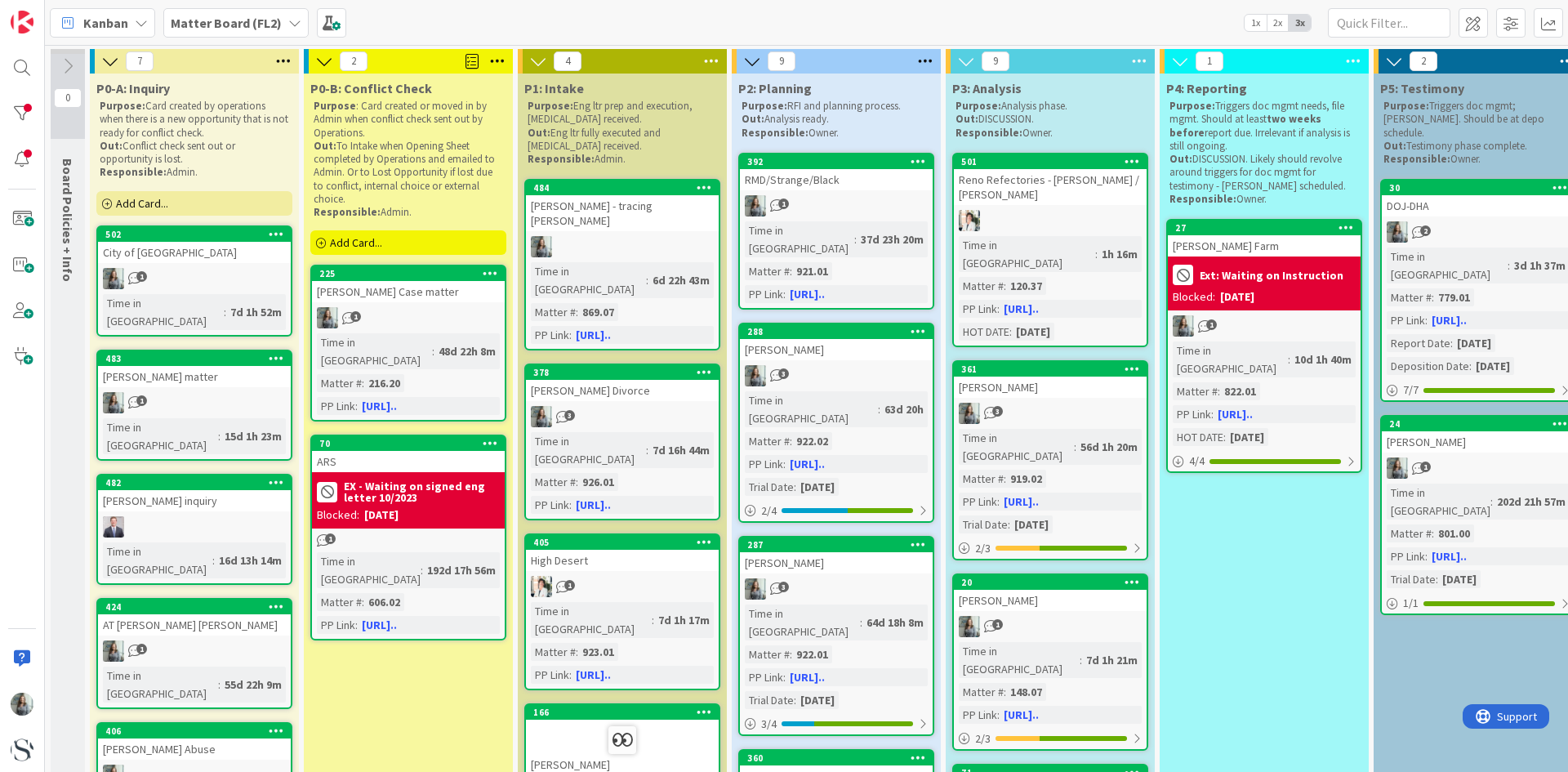
click at [421, 509] on div "EX - Waiting on signed eng letter 10/2023 Blocked: 03/18/2025" at bounding box center [408, 500] width 193 height 57
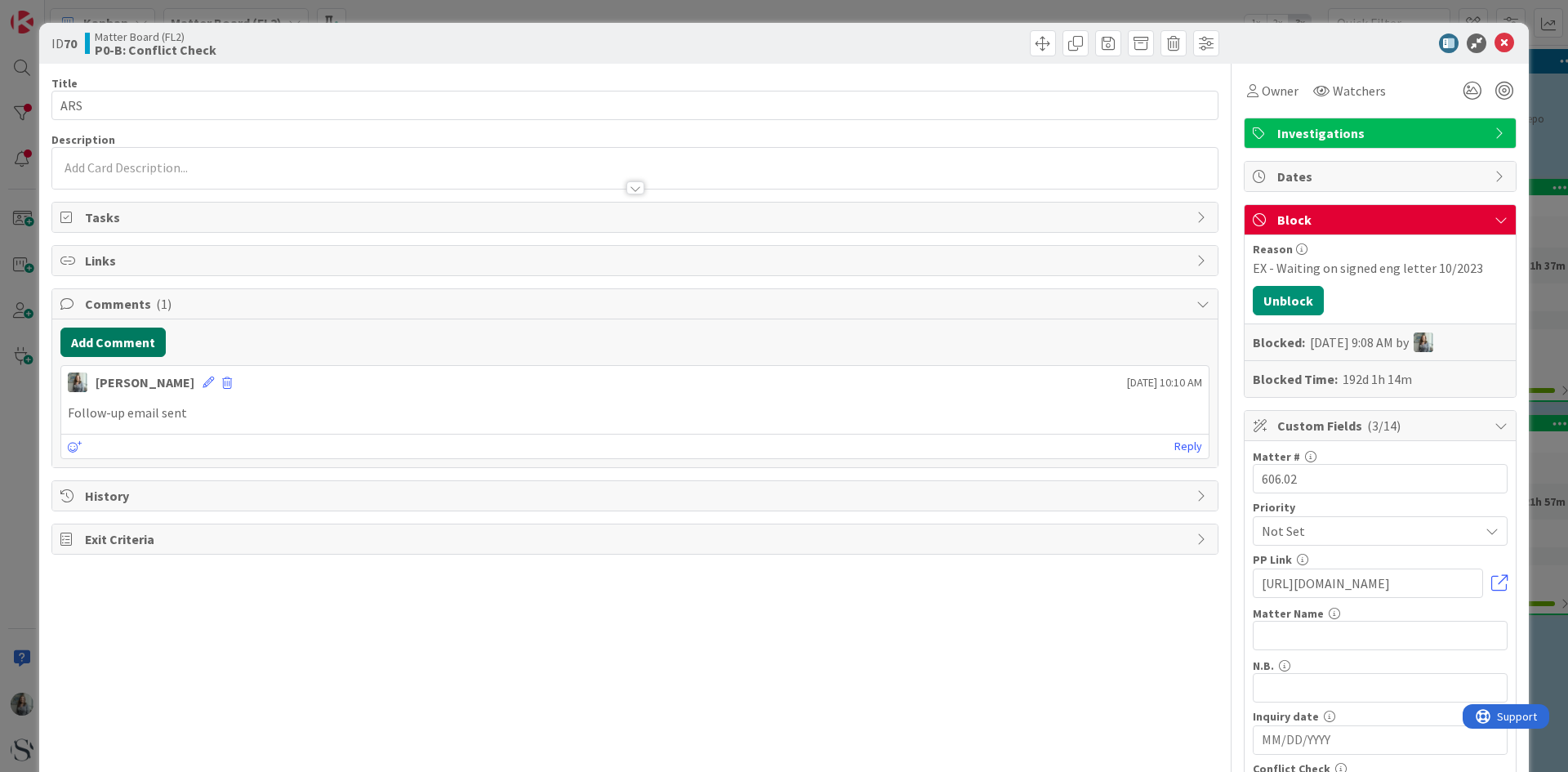
click at [130, 337] on button "Add Comment" at bounding box center [113, 343] width 105 height 30
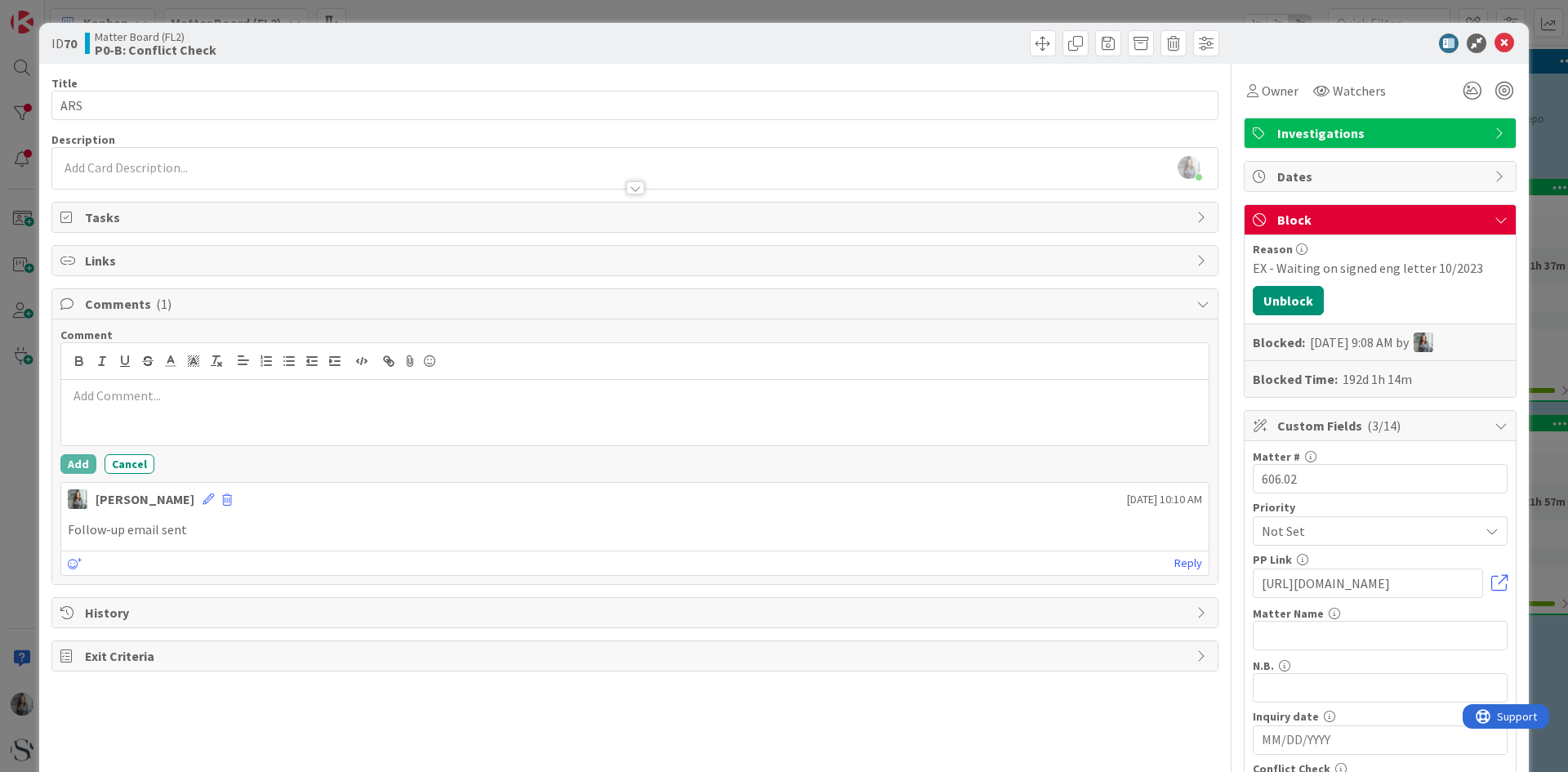
click at [88, 389] on p at bounding box center [635, 396] width 1134 height 19
click at [534, 396] on p "John Sommerville wants to meet in person next week. Needs our services but the" at bounding box center [635, 396] width 1134 height 19
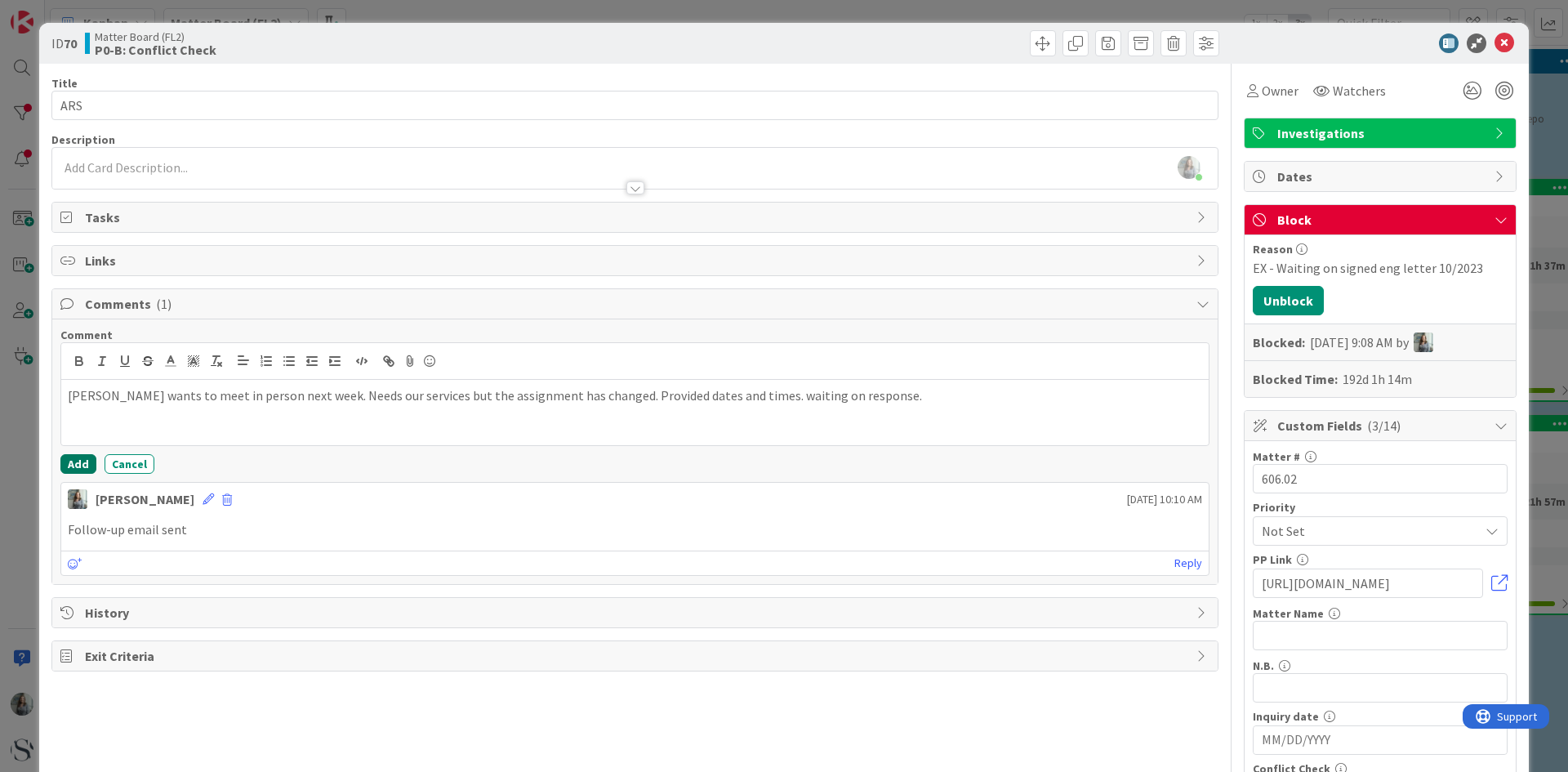
click at [69, 466] on button "Add" at bounding box center [78, 464] width 36 height 20
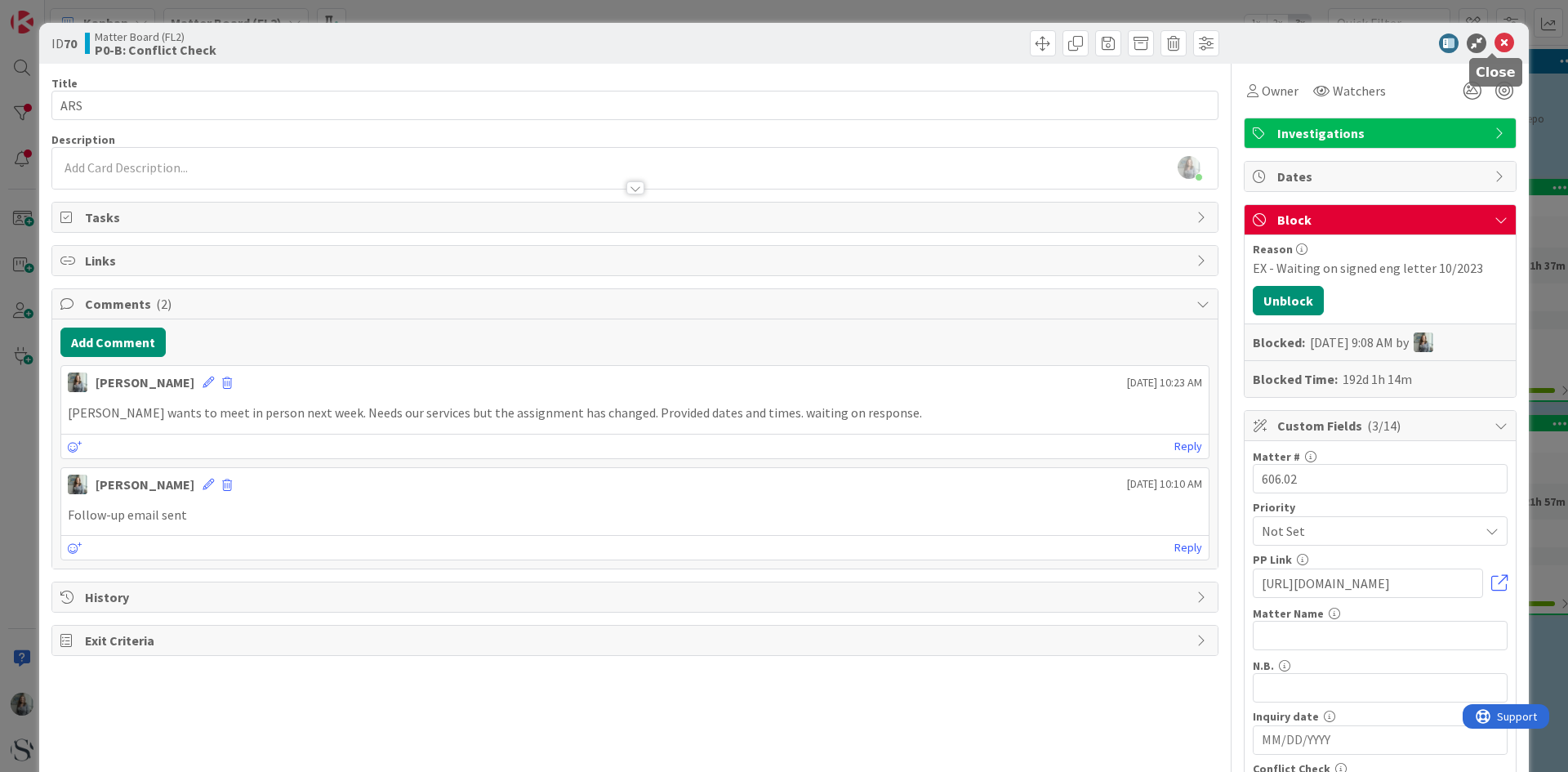
click at [1496, 39] on icon at bounding box center [1504, 43] width 20 height 20
